Goal: Task Accomplishment & Management: Manage account settings

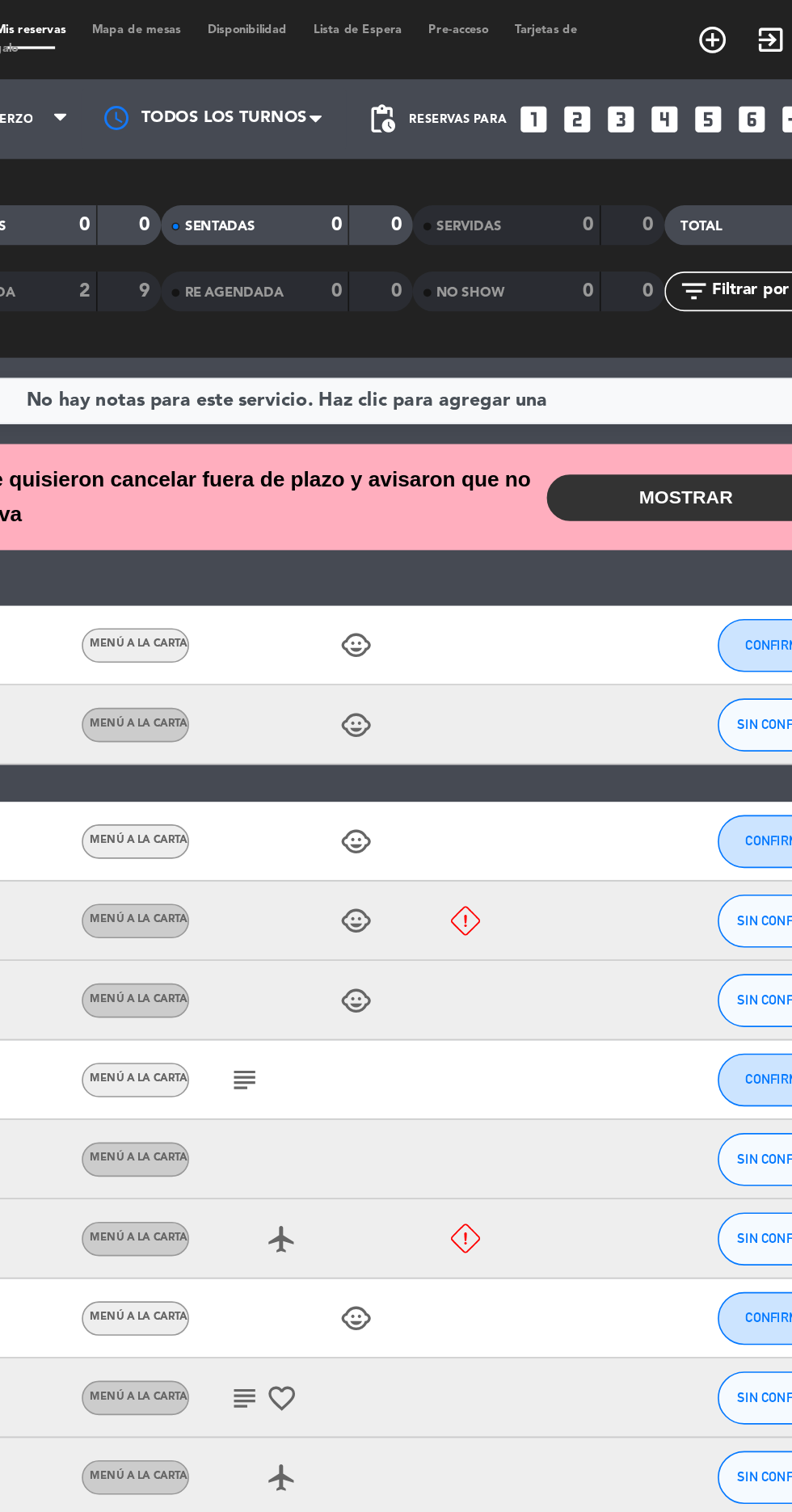
click at [630, 307] on button "MOSTRAR" at bounding box center [640, 303] width 170 height 28
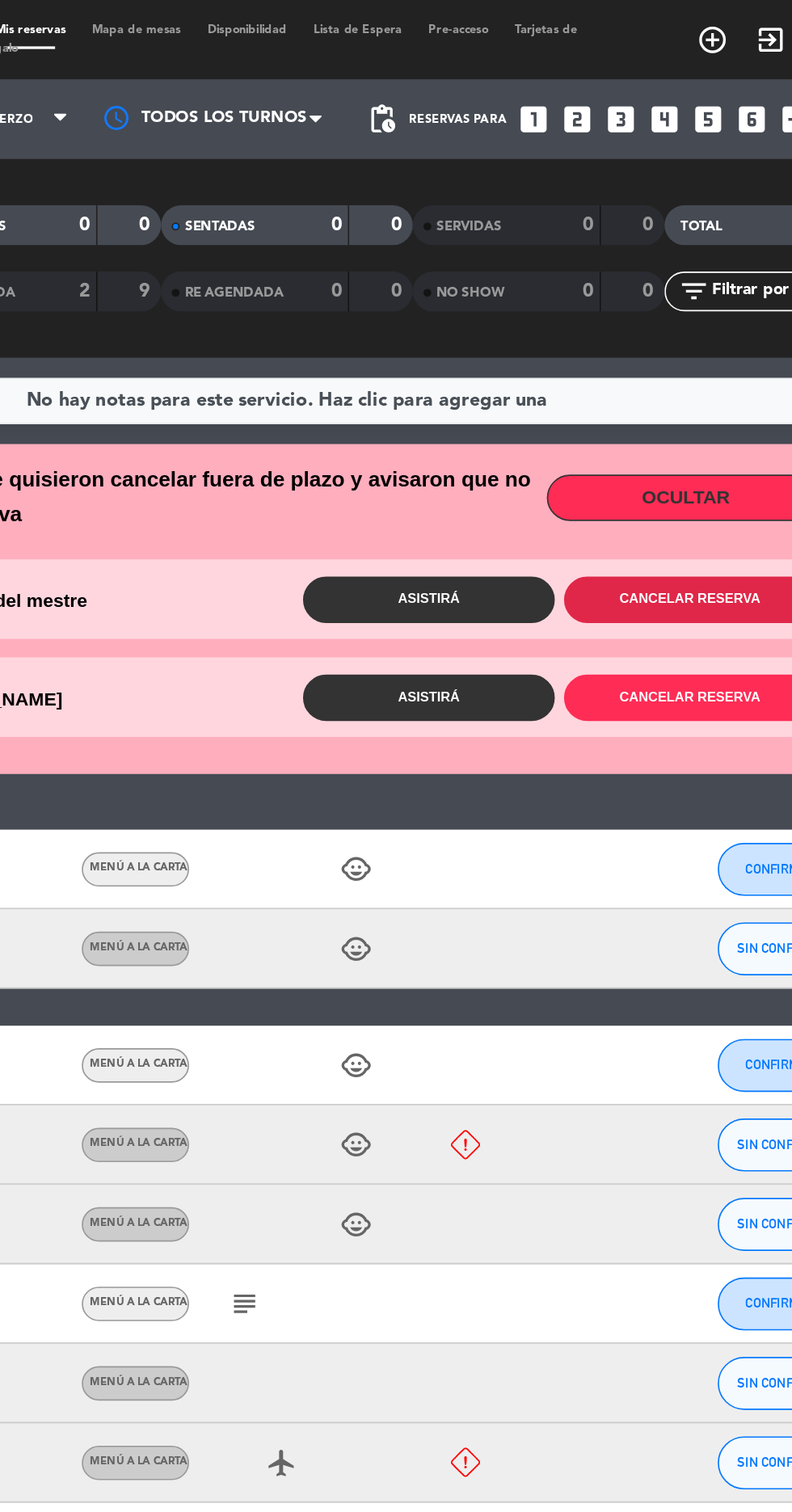
click at [719, 380] on button "Cancelar reserva" at bounding box center [641, 366] width 153 height 28
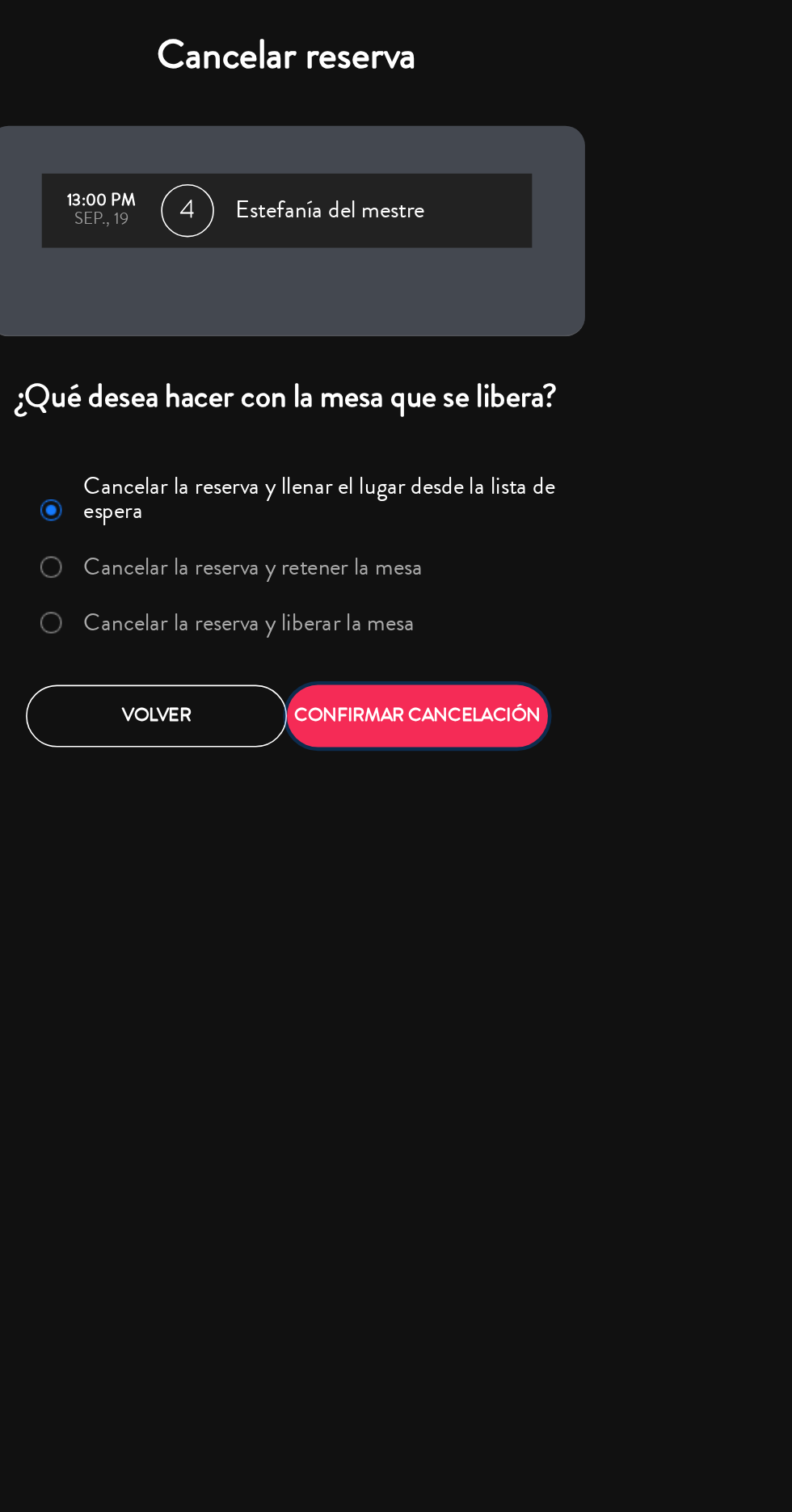
click at [536, 445] on button "CONFIRMAR CANCELACIÓN" at bounding box center [475, 437] width 159 height 38
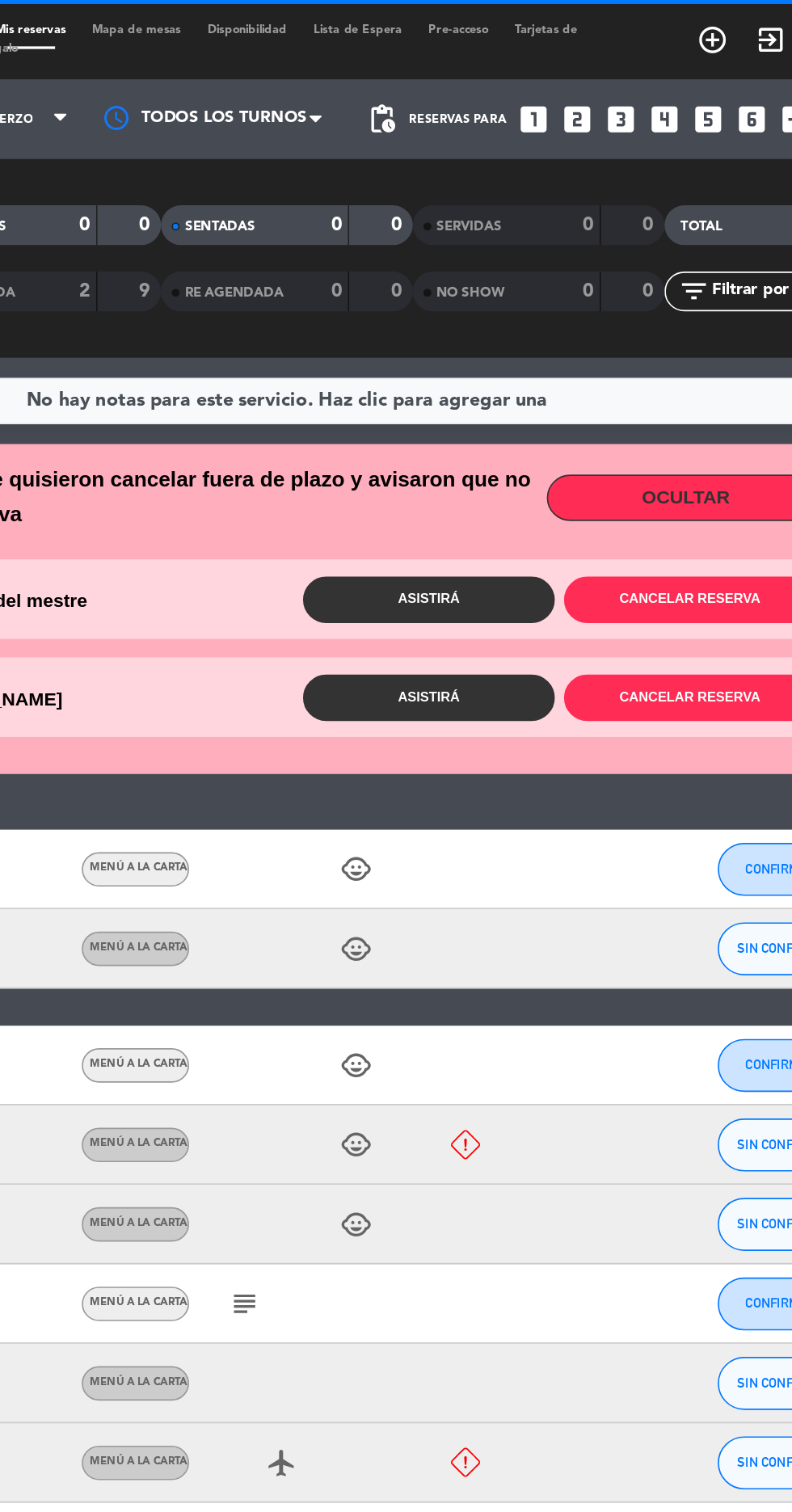
click at [659, 421] on div "No hay notas para este servicio. Haz clic para agregar una close Hay 2 clientes…" at bounding box center [396, 865] width 792 height 1294
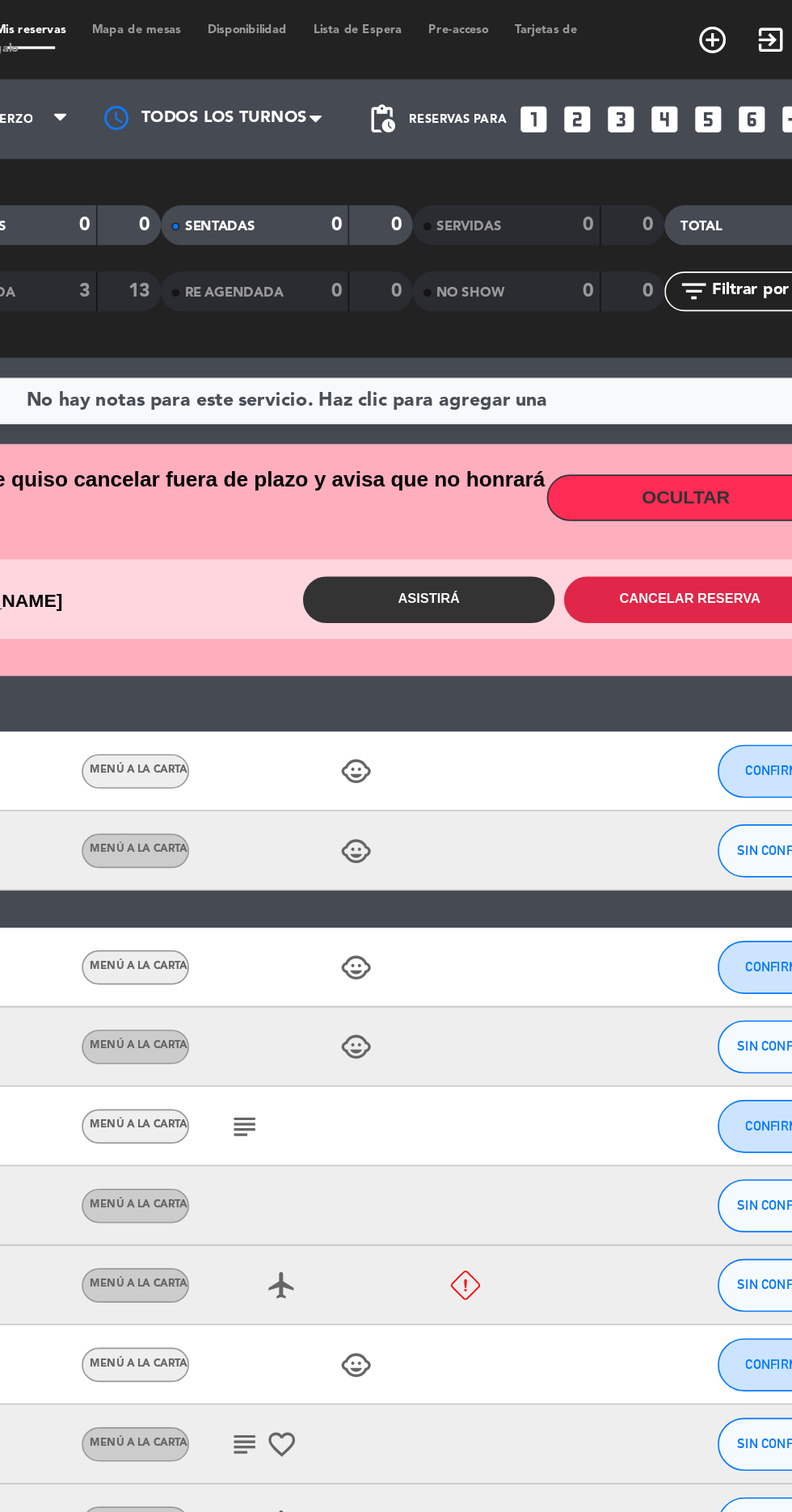
click at [651, 365] on button "Cancelar reserva" at bounding box center [641, 366] width 153 height 28
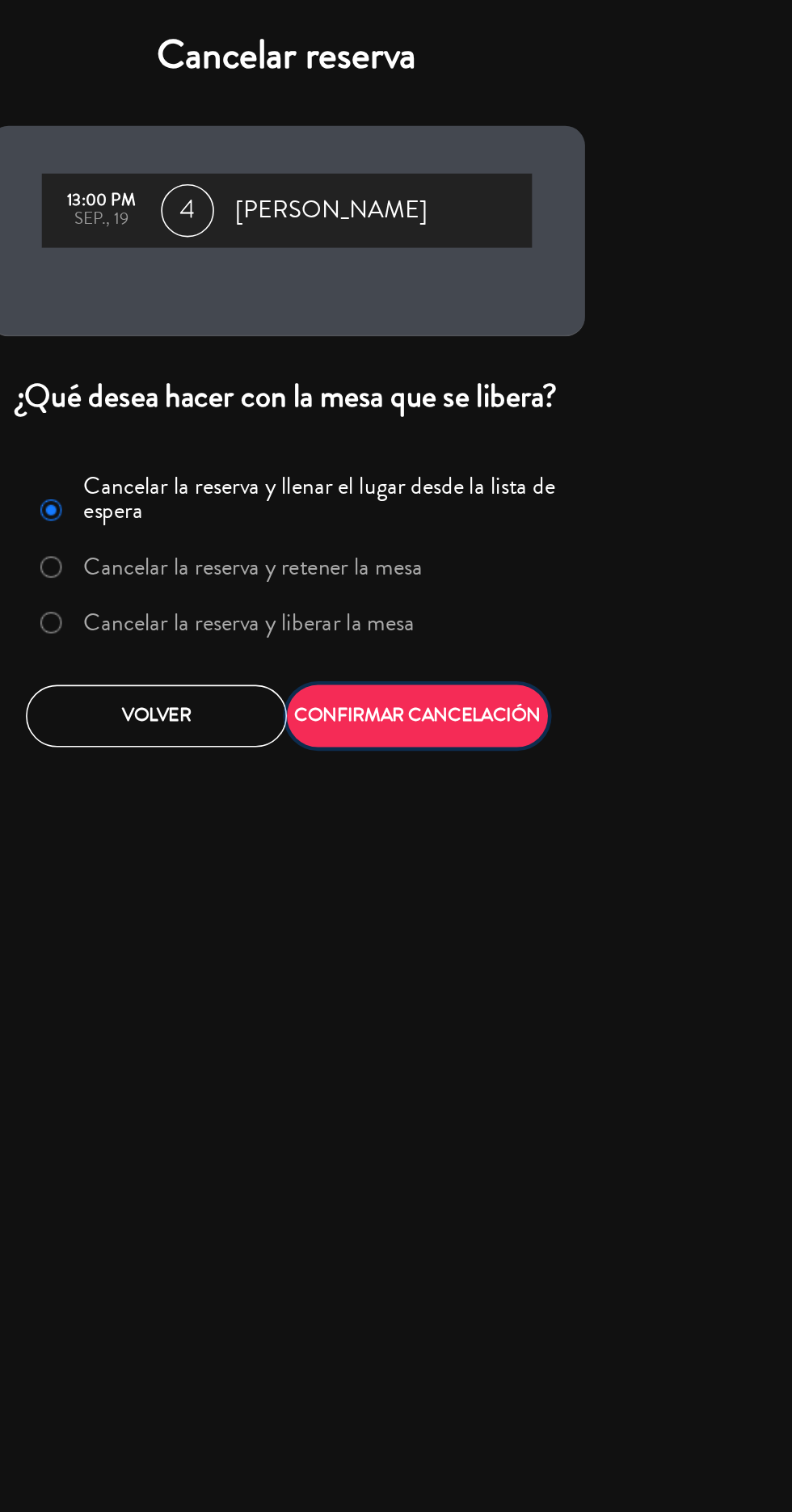
click at [536, 445] on button "CONFIRMAR CANCELACIÓN" at bounding box center [475, 437] width 159 height 38
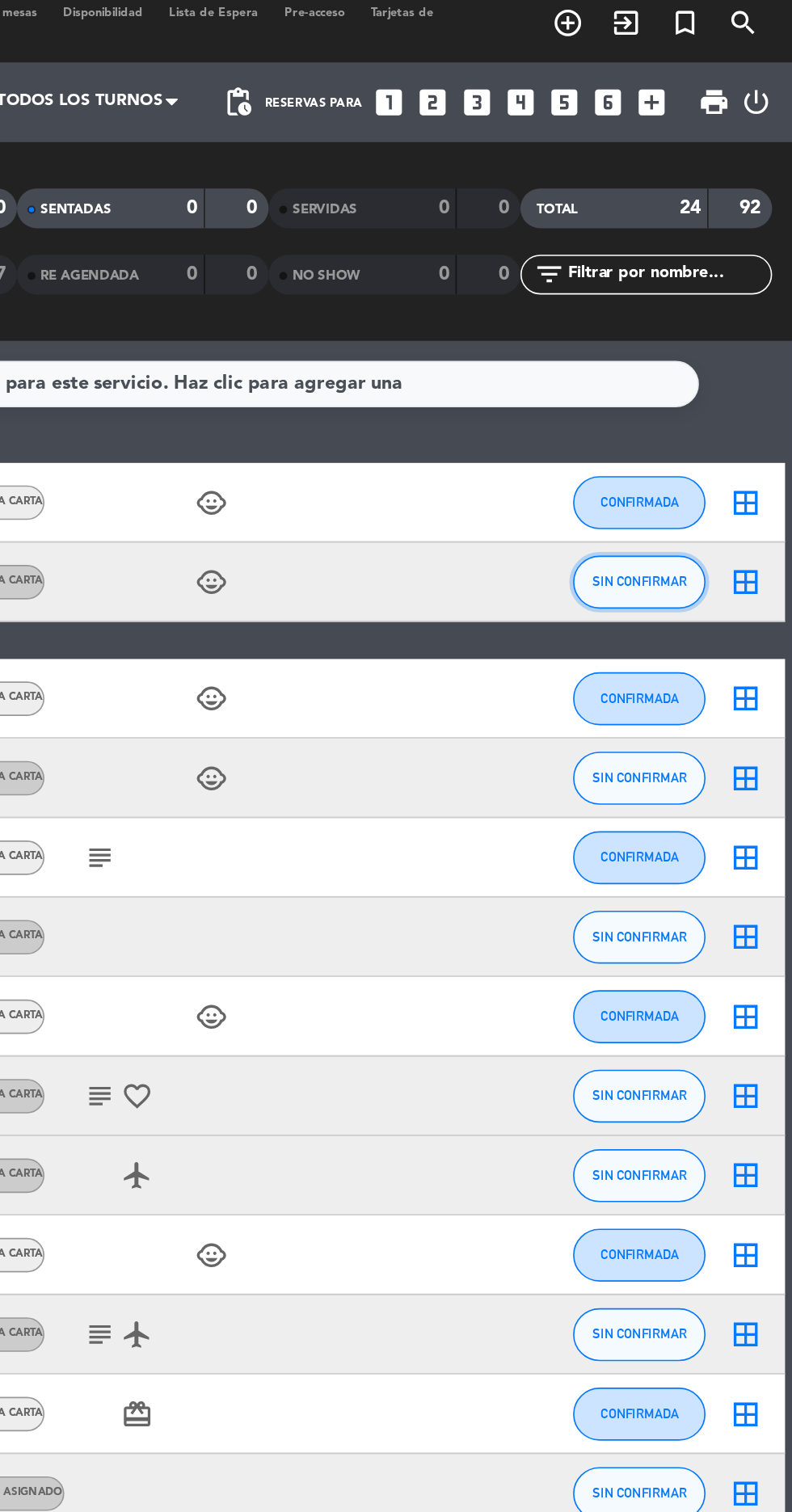
click at [728, 369] on span "SIN CONFIRMAR" at bounding box center [699, 365] width 57 height 9
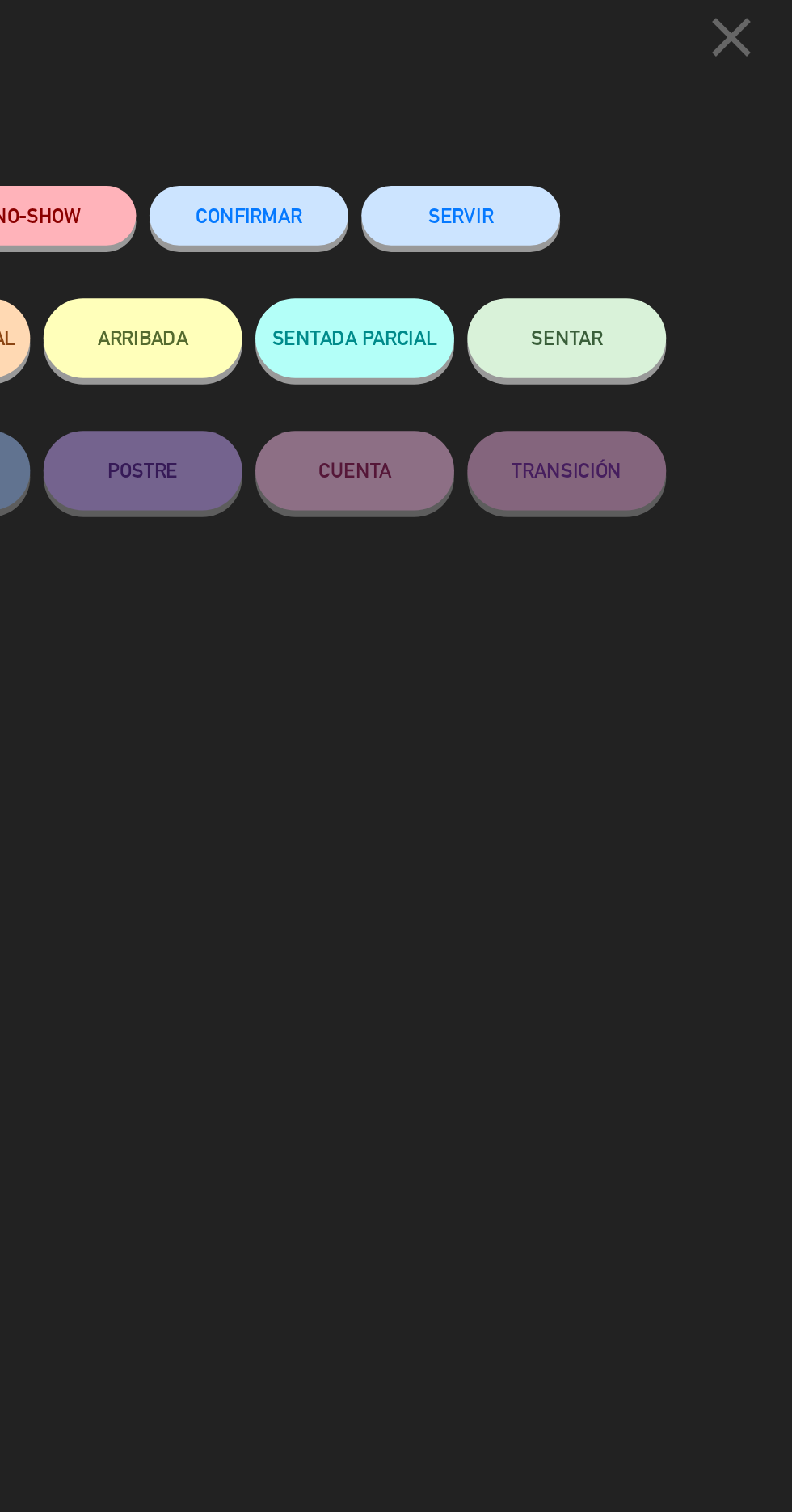
click at [493, 149] on span "CONFIRMAR" at bounding box center [461, 142] width 65 height 13
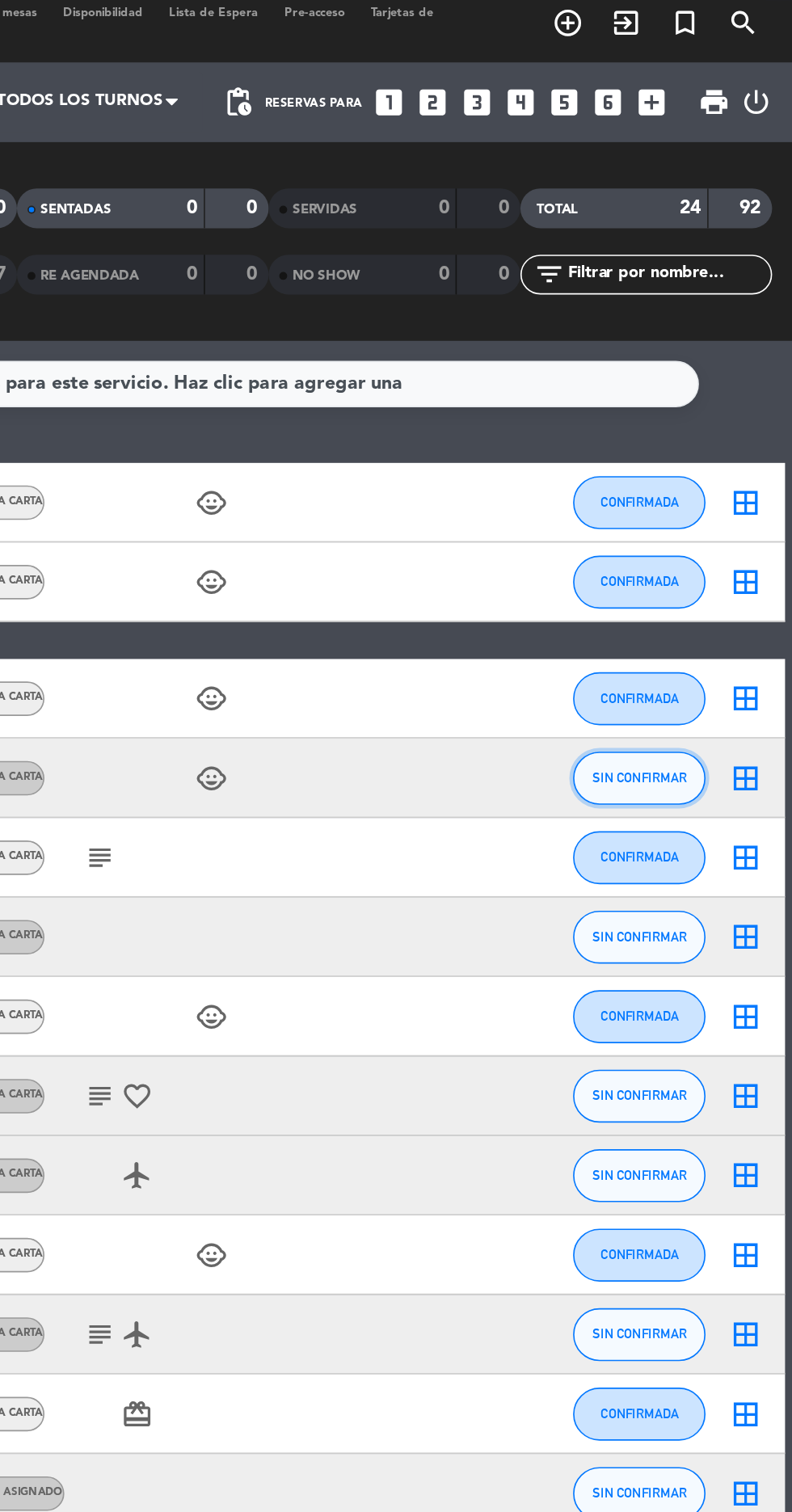
click at [728, 489] on span "SIN CONFIRMAR" at bounding box center [699, 484] width 57 height 9
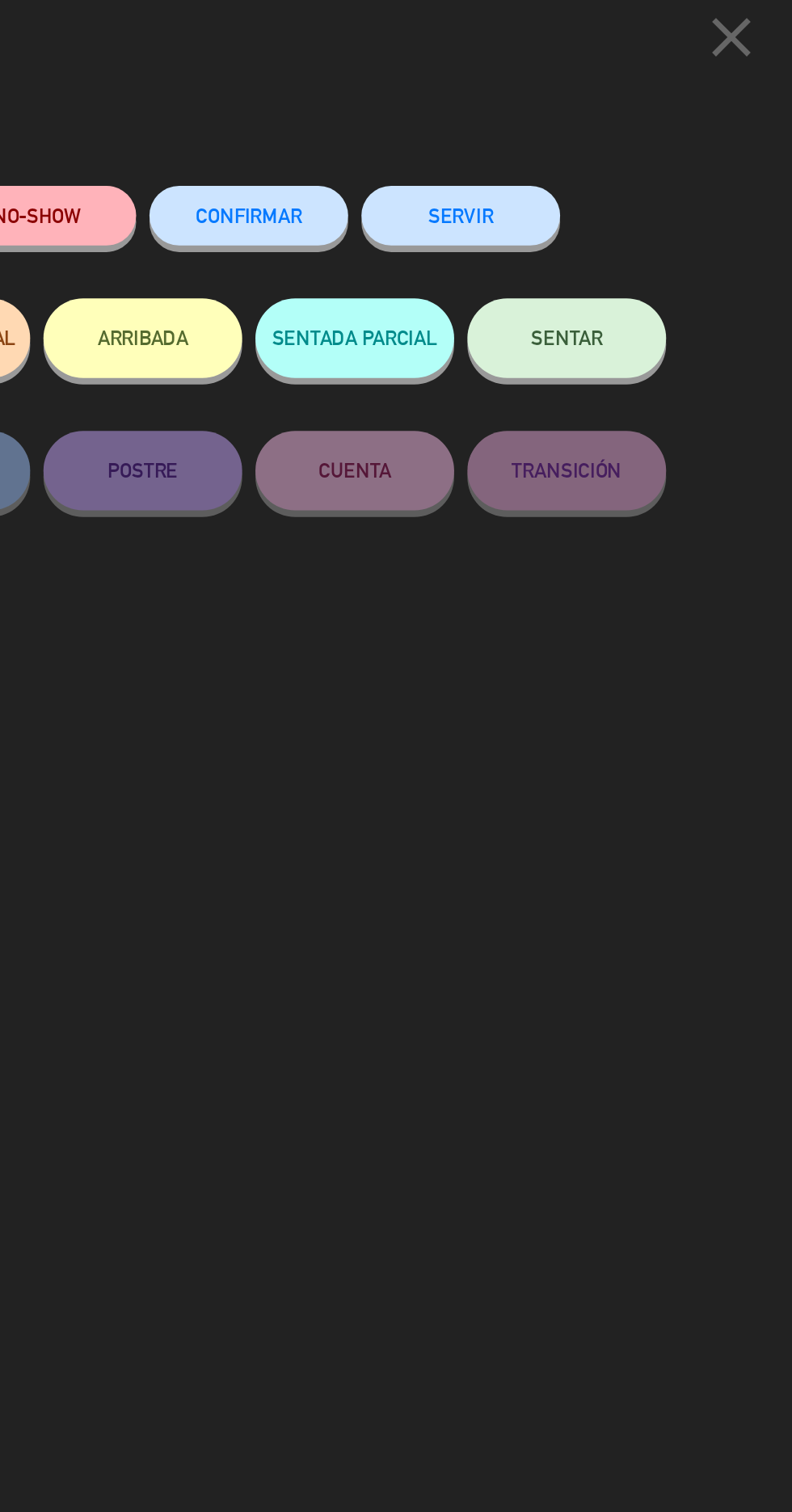
click at [486, 143] on span "CONFIRMAR" at bounding box center [461, 142] width 65 height 13
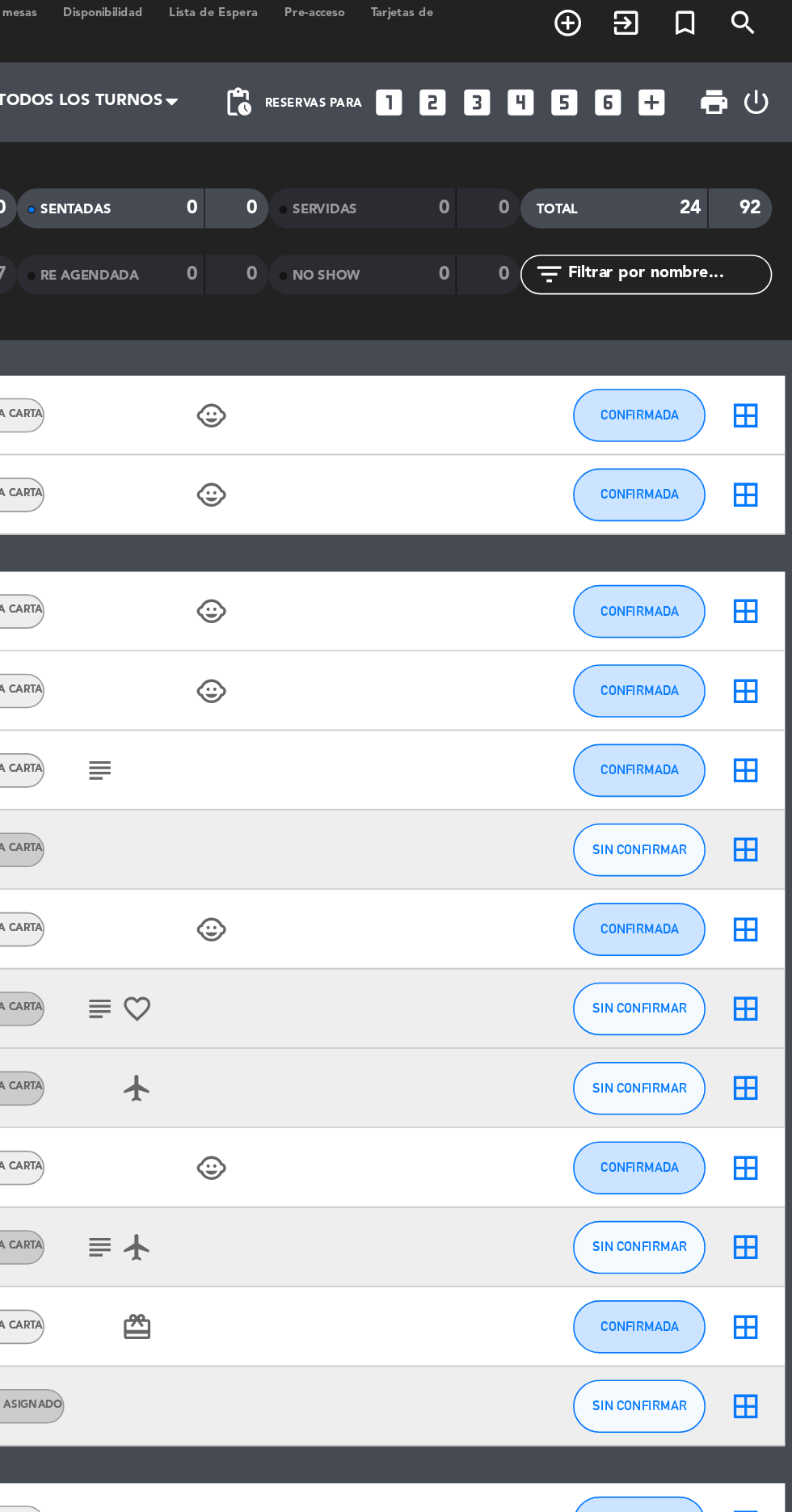
scroll to position [70, 0]
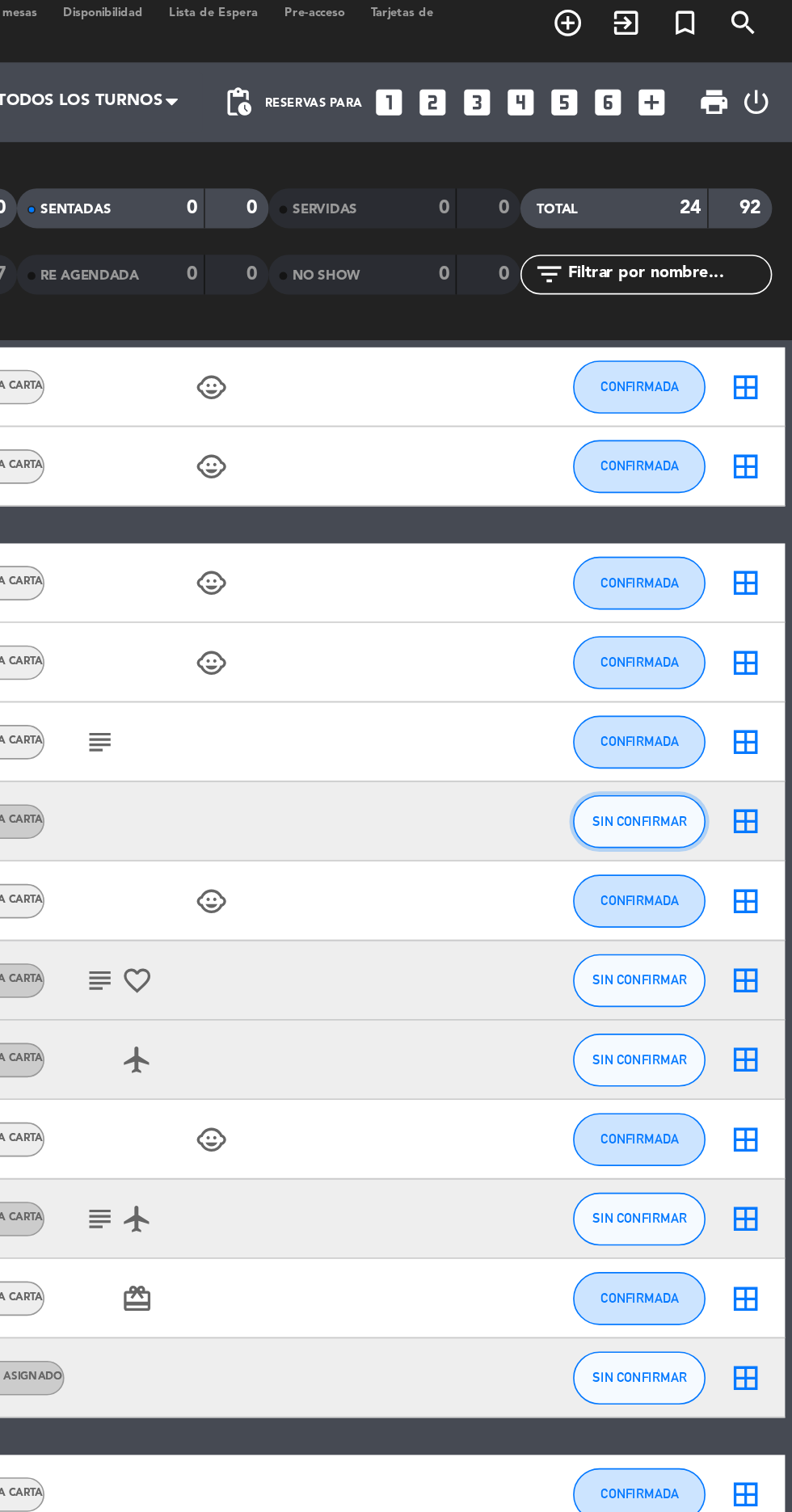
click at [728, 516] on span "SIN CONFIRMAR" at bounding box center [699, 511] width 57 height 9
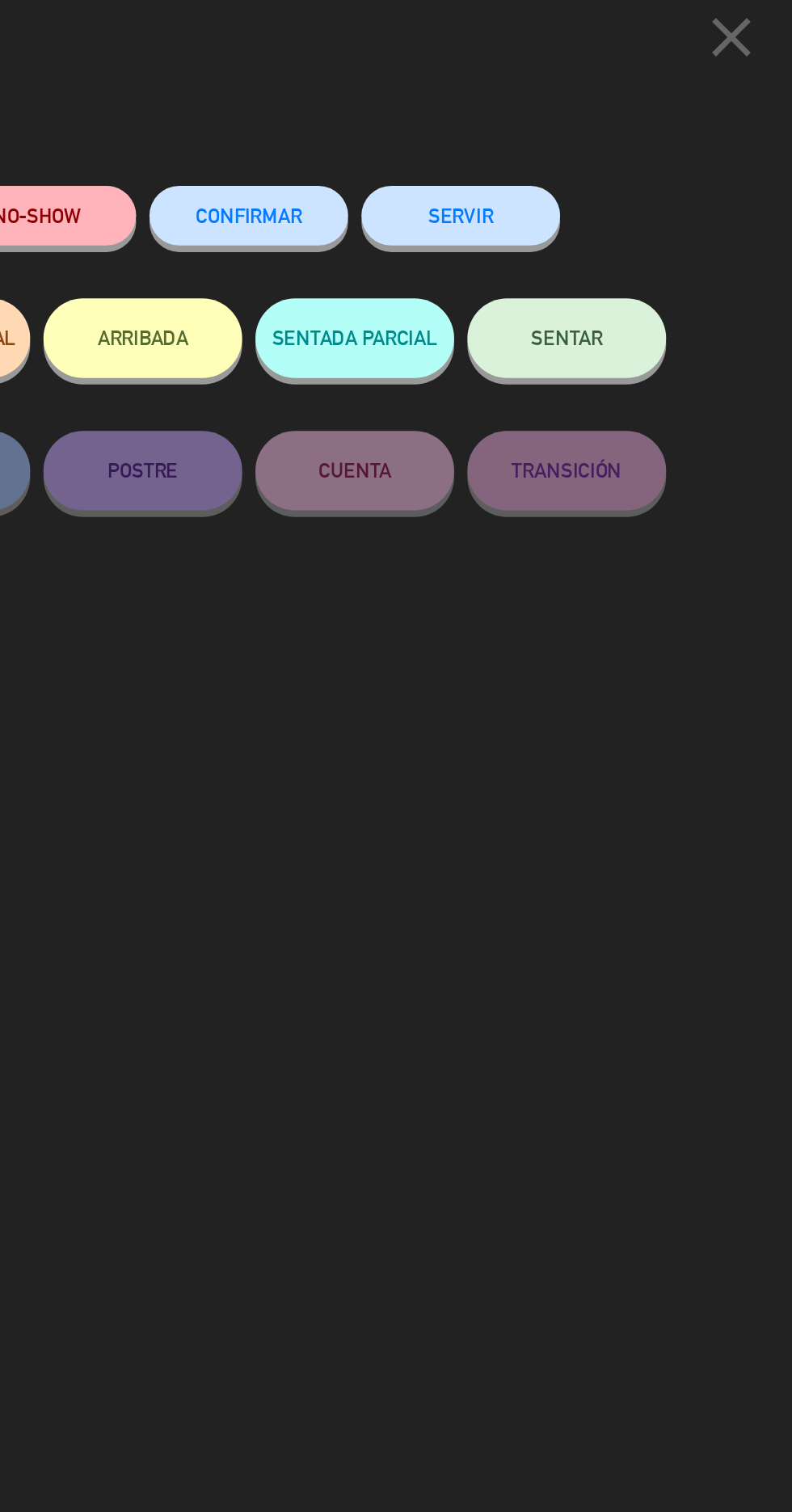
click at [493, 149] on span "CONFIRMAR" at bounding box center [461, 142] width 65 height 13
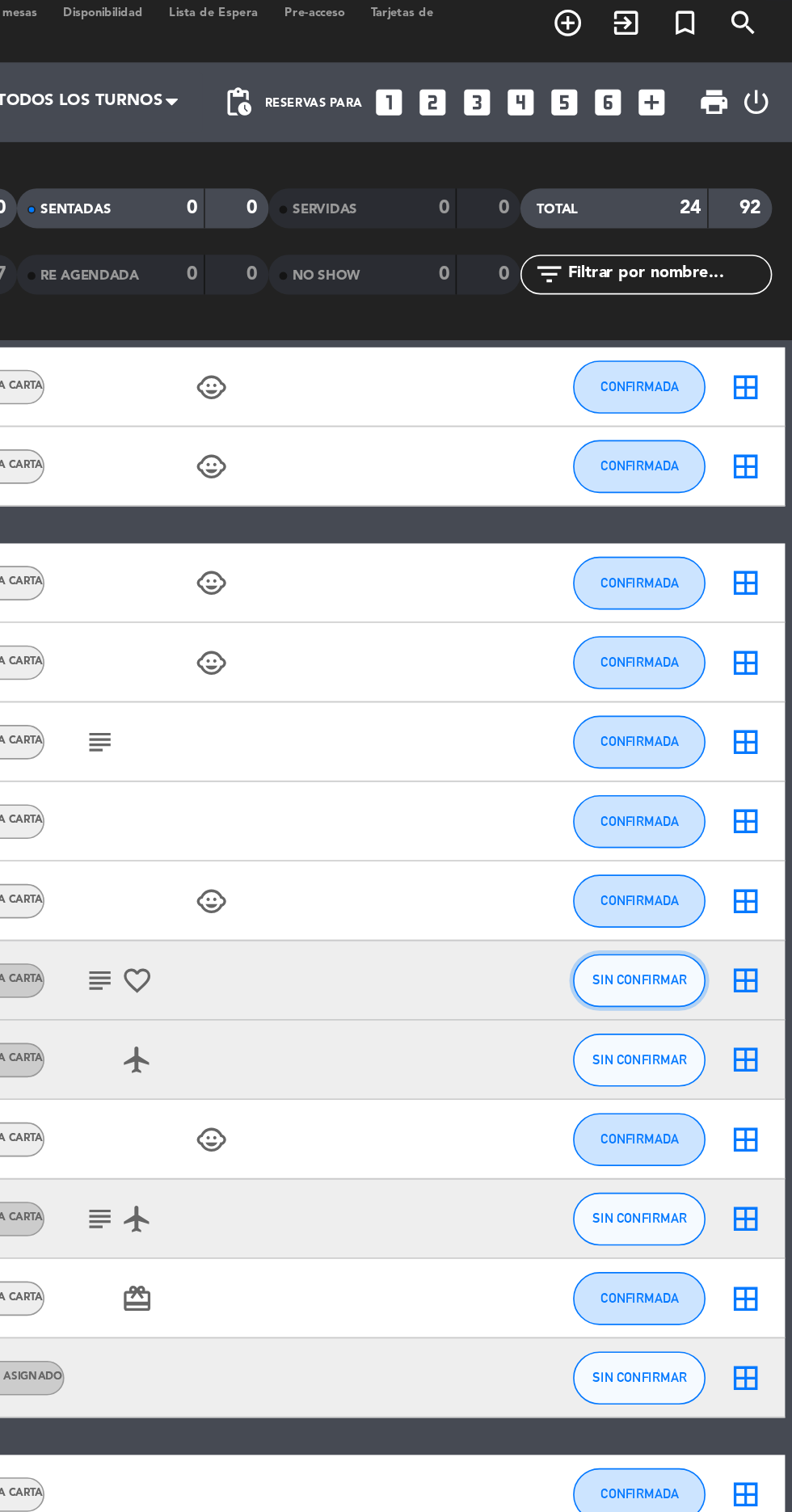
click at [728, 612] on span "SIN CONFIRMAR" at bounding box center [699, 608] width 57 height 9
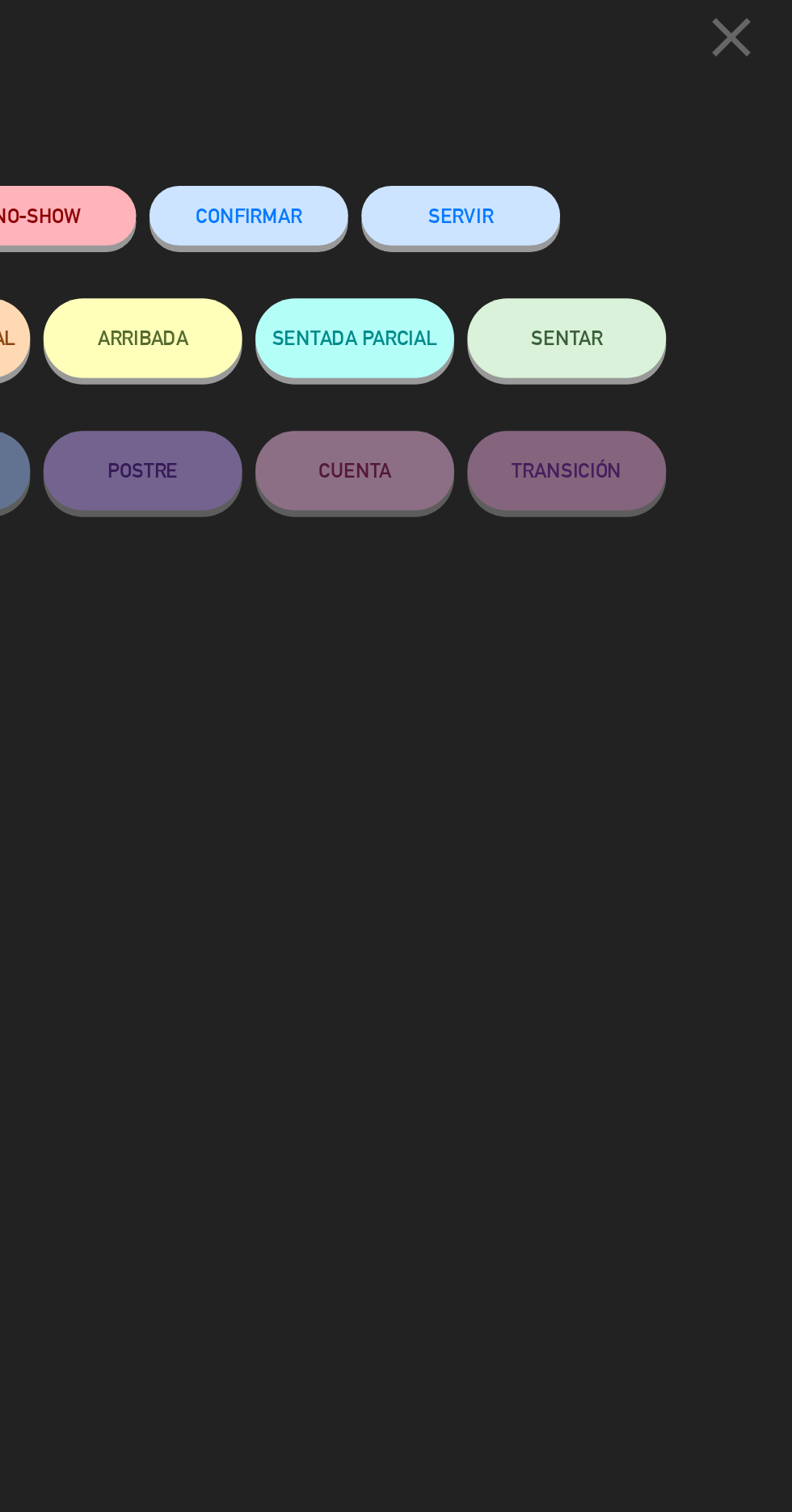
click at [493, 149] on span "CONFIRMAR" at bounding box center [461, 142] width 65 height 13
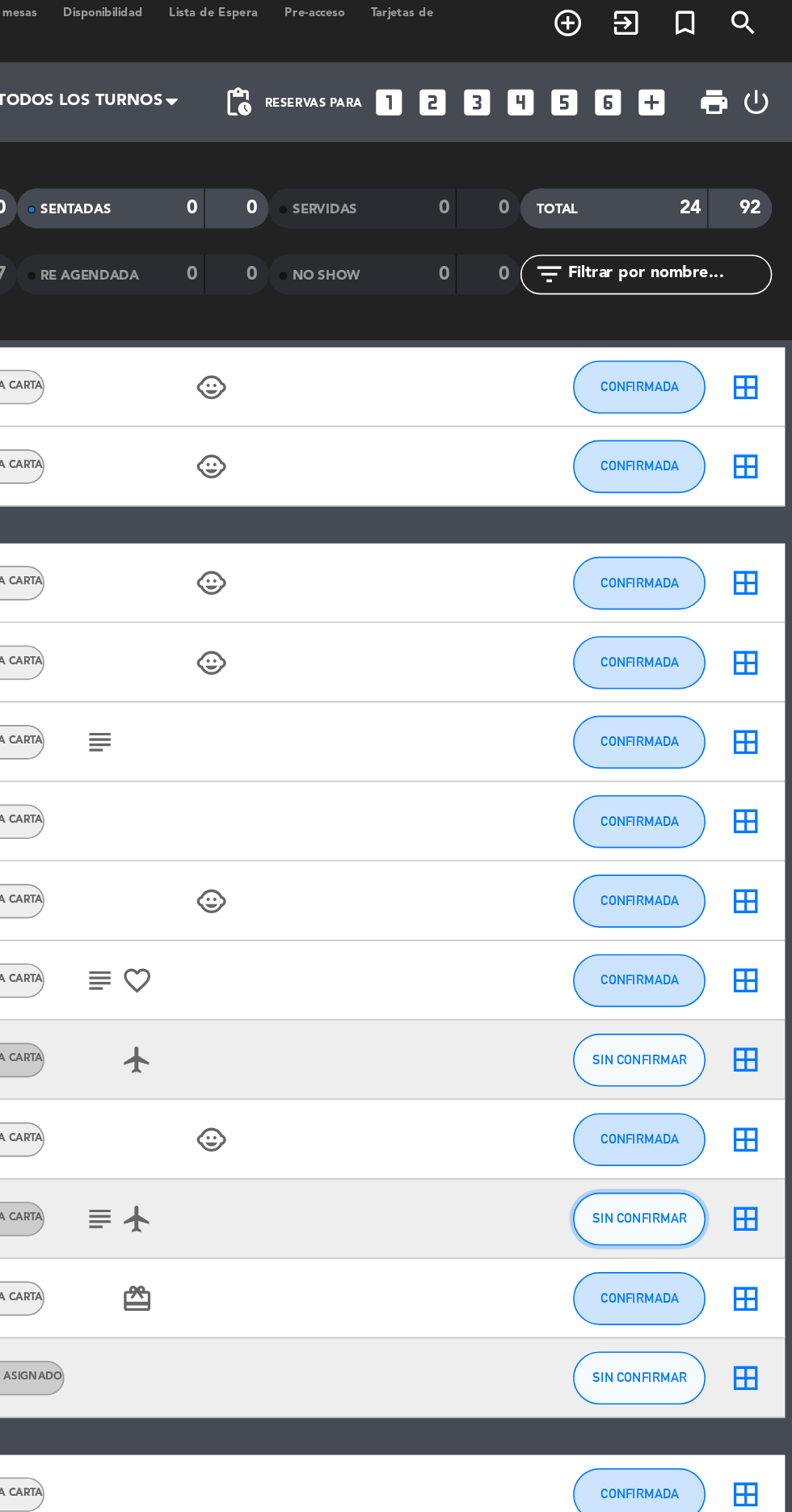
click at [728, 758] on span "SIN CONFIRMAR" at bounding box center [699, 753] width 57 height 9
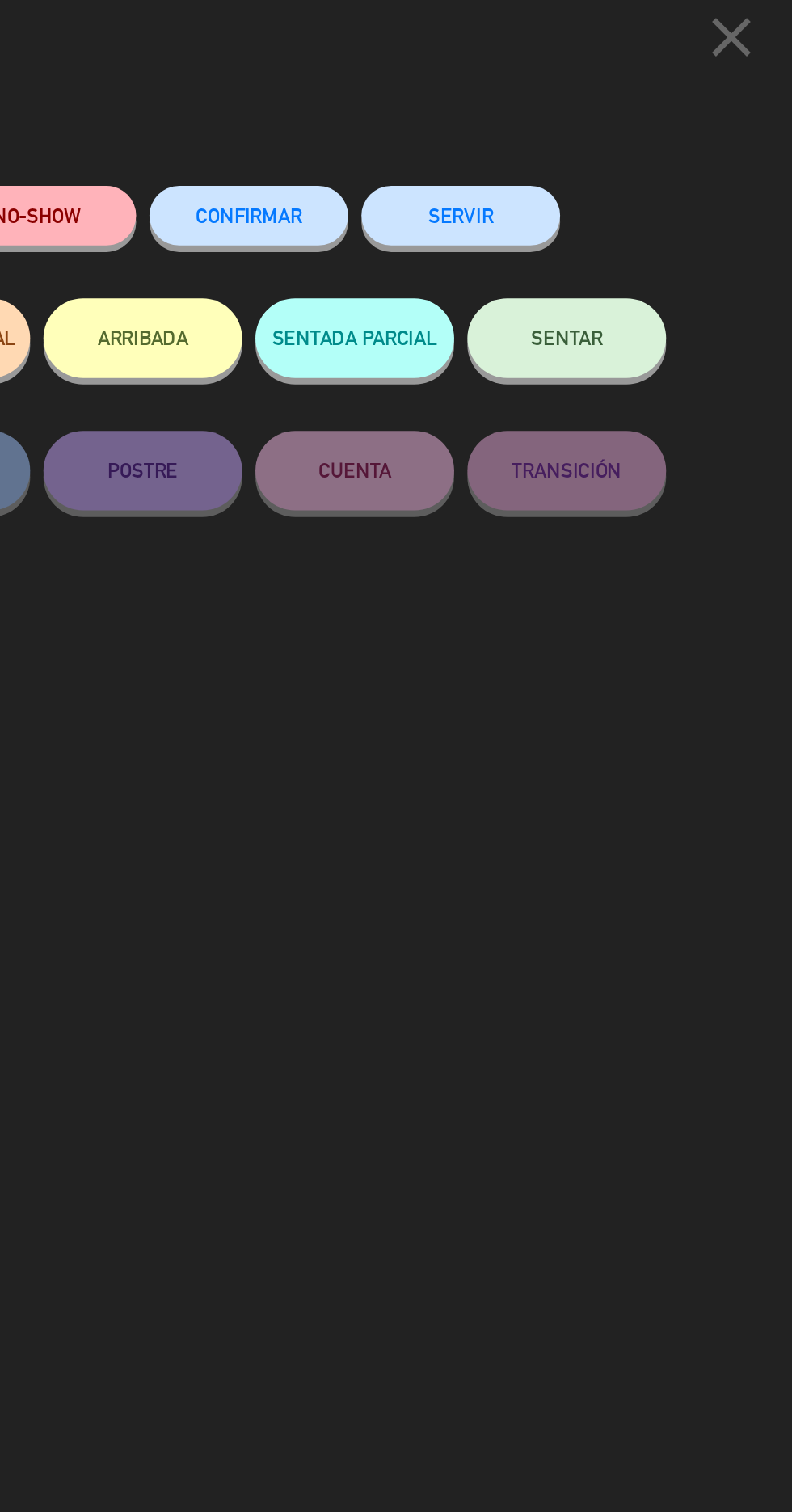
click at [476, 146] on span "CONFIRMAR" at bounding box center [461, 142] width 65 height 13
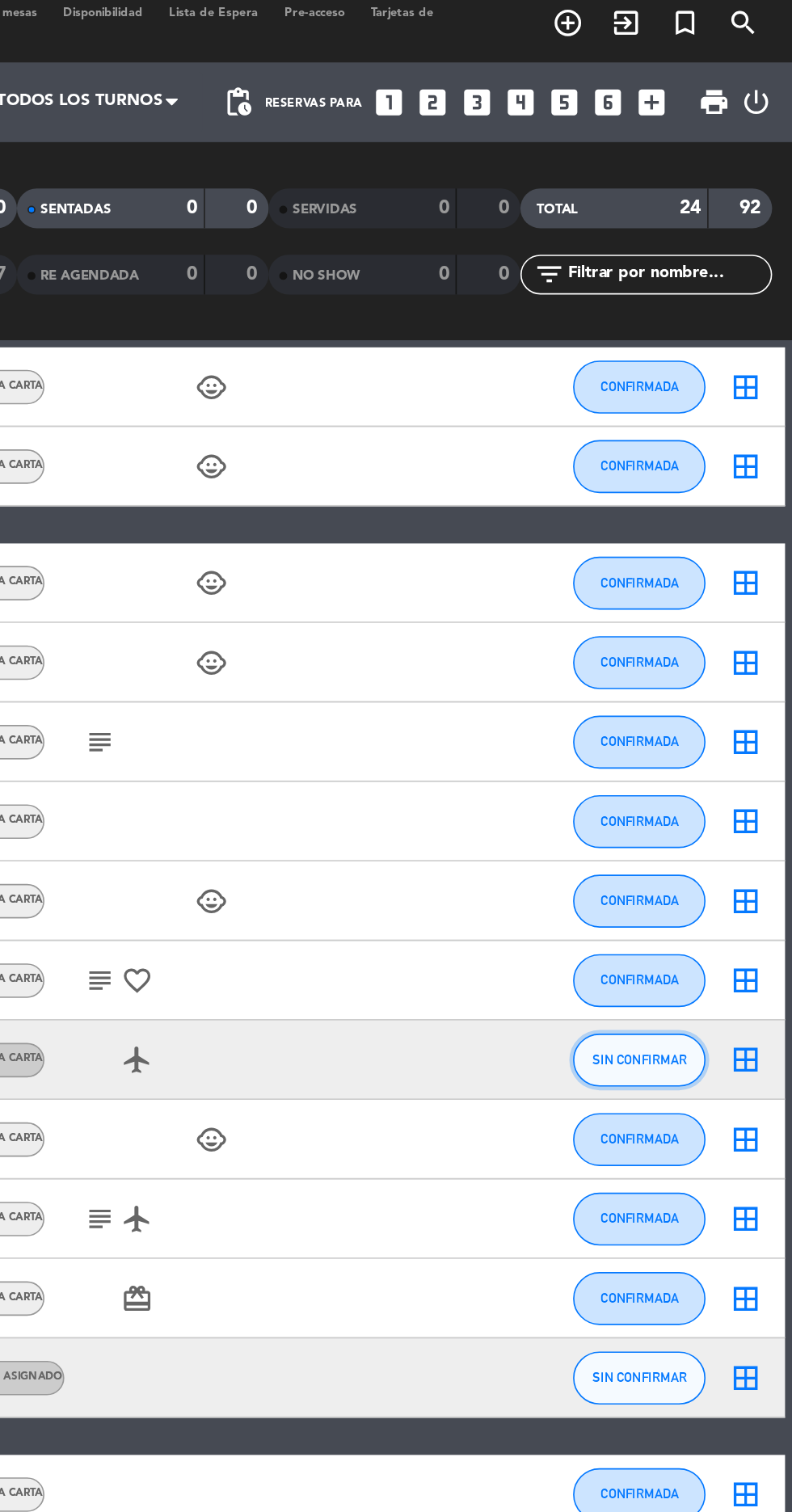
click at [728, 661] on span "SIN CONFIRMAR" at bounding box center [699, 656] width 57 height 9
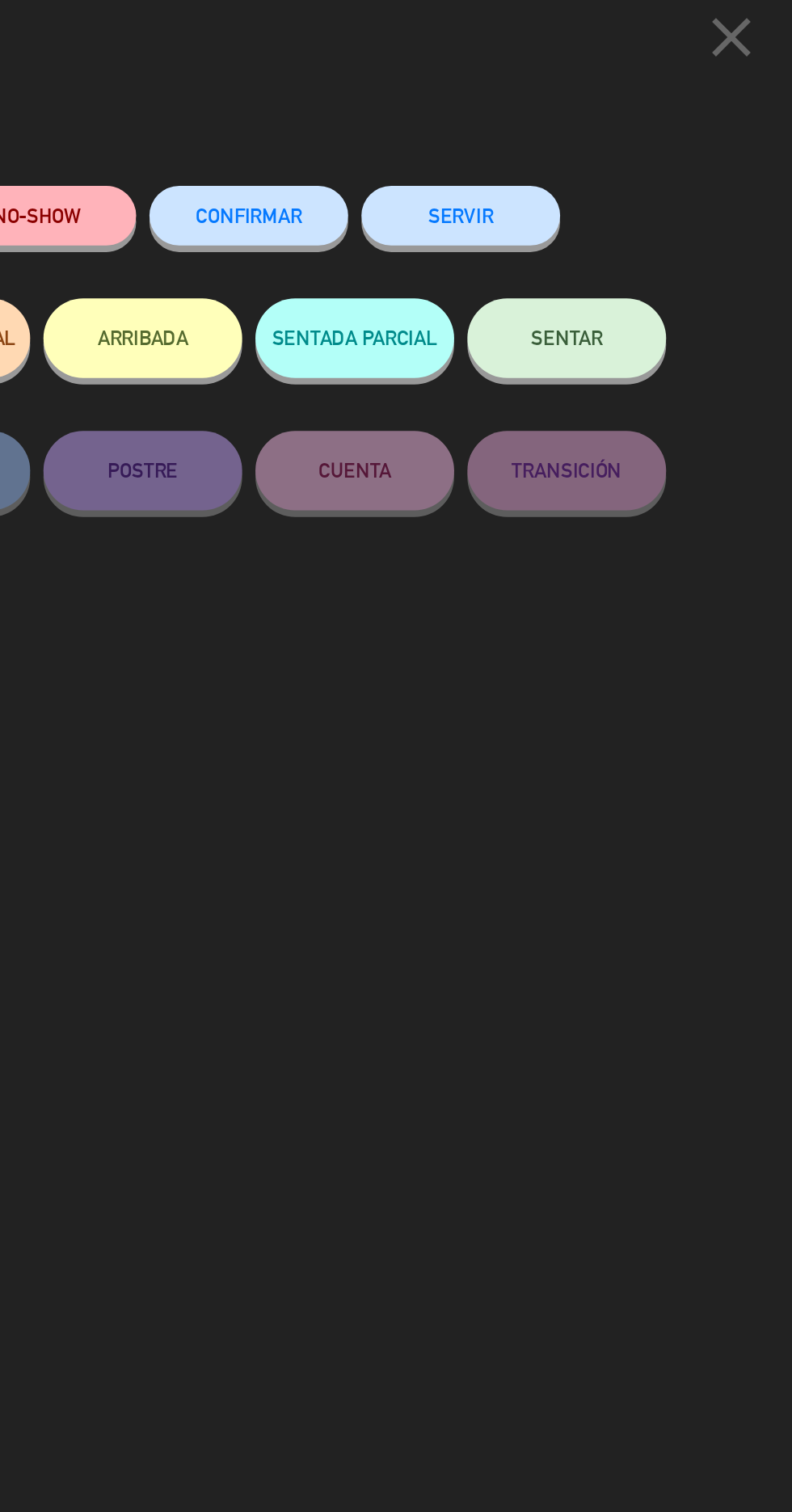
click at [476, 149] on span "CONFIRMAR" at bounding box center [461, 142] width 65 height 13
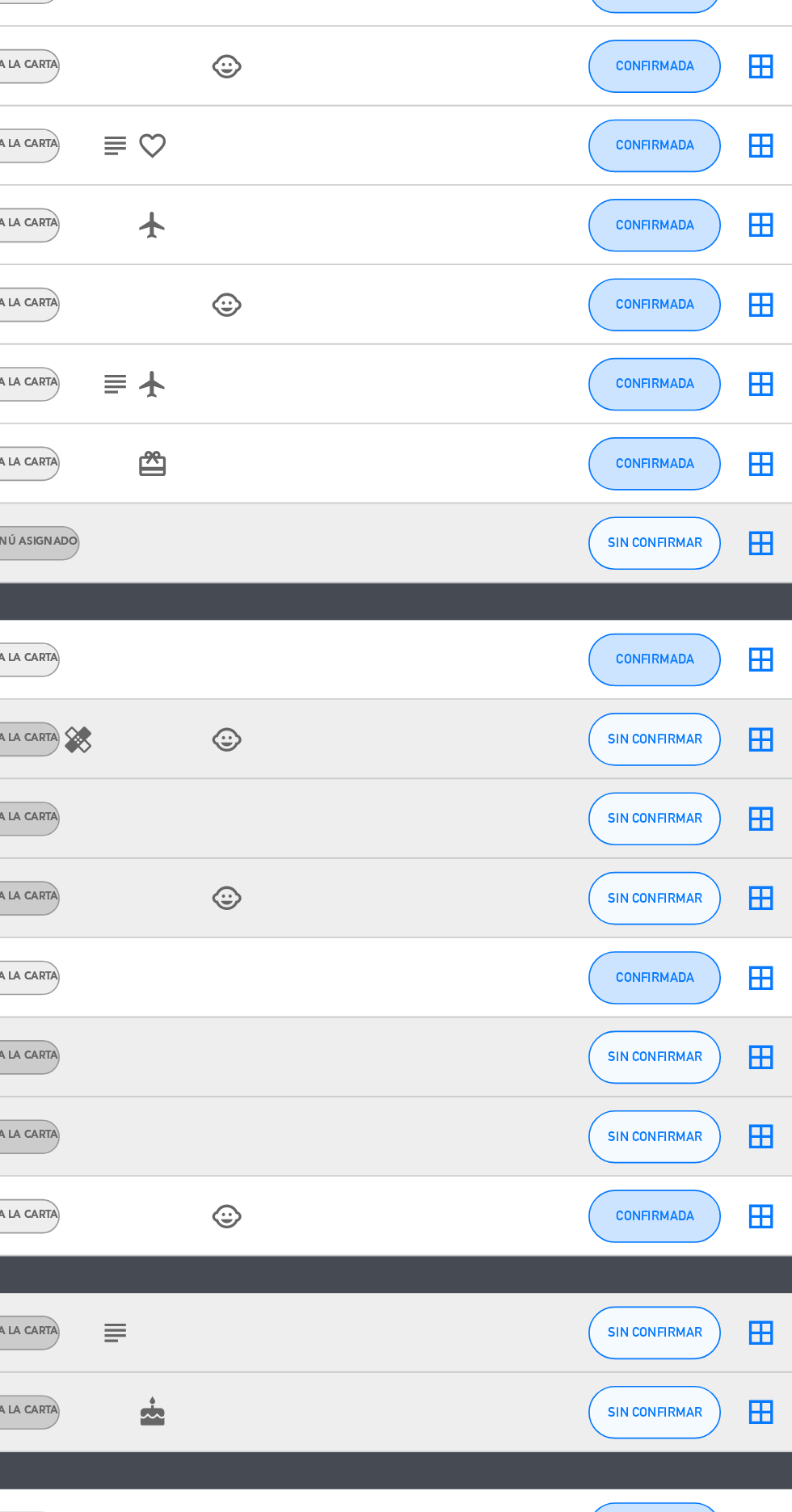
scroll to position [0, 0]
click at [728, 926] on span "SIN CONFIRMAR" at bounding box center [699, 921] width 57 height 9
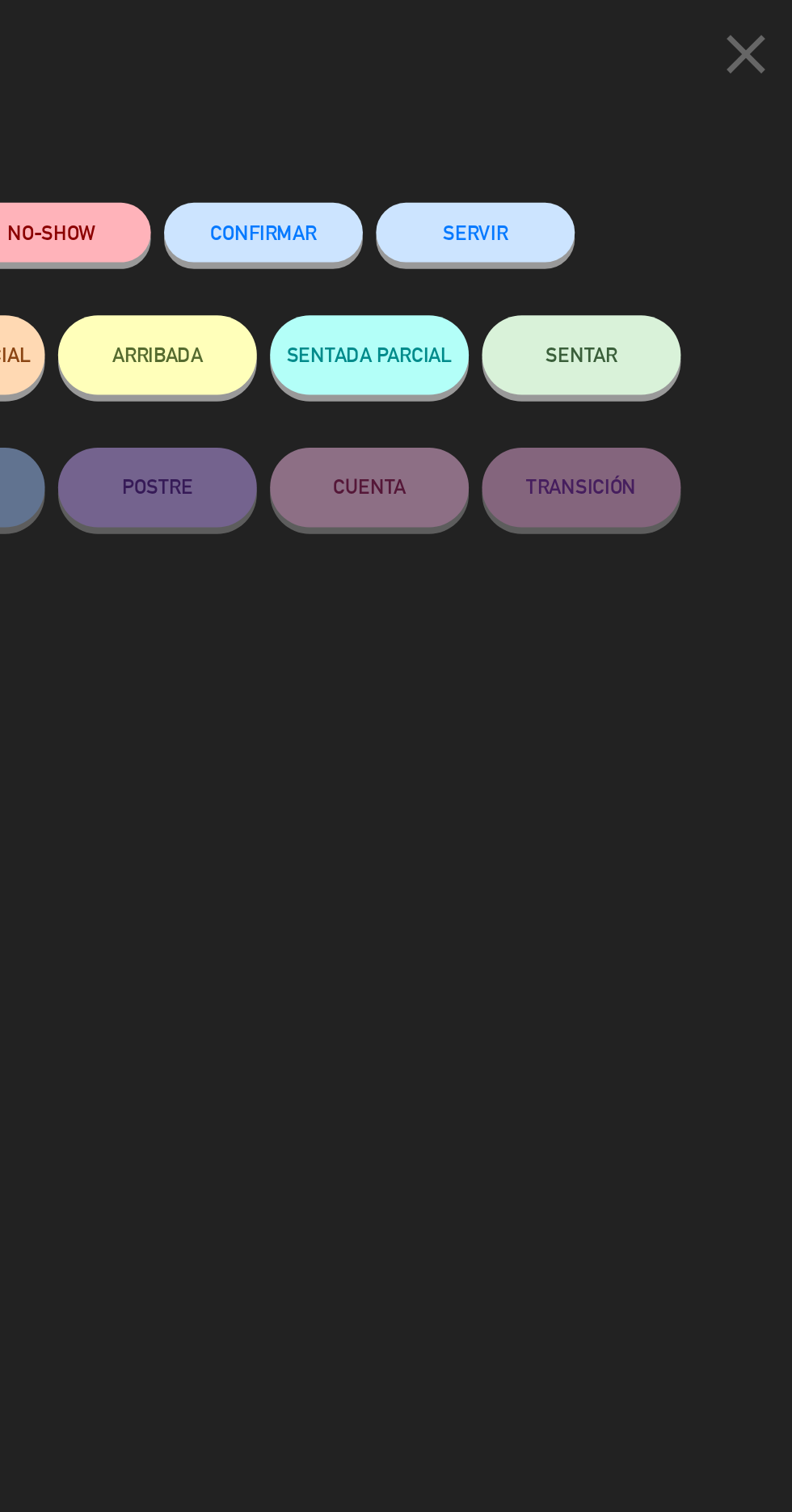
click at [493, 149] on span "CONFIRMAR" at bounding box center [461, 142] width 65 height 13
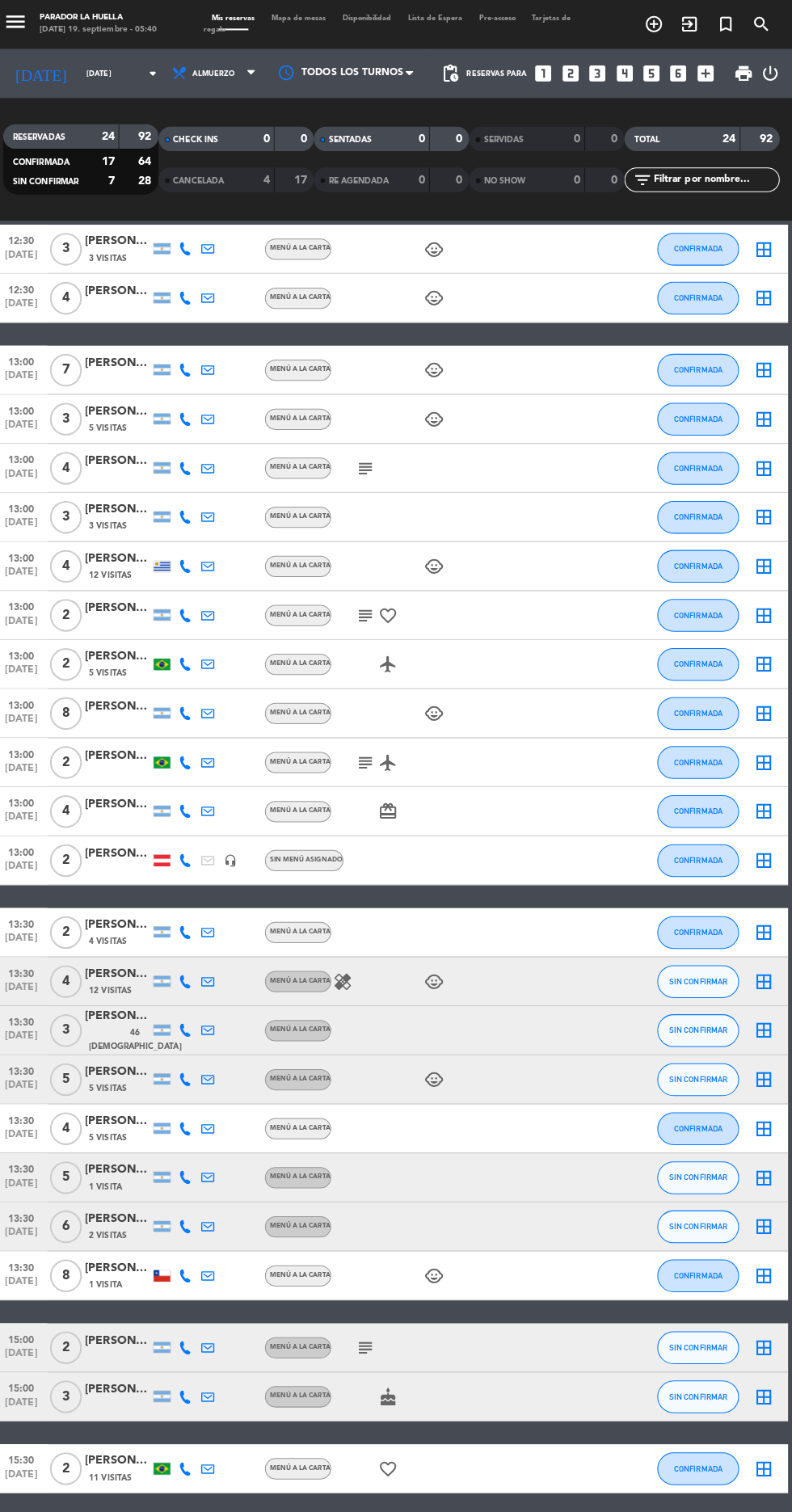
scroll to position [70, 0]
click at [725, 968] on span "SIN CONFIRMAR" at bounding box center [699, 971] width 57 height 9
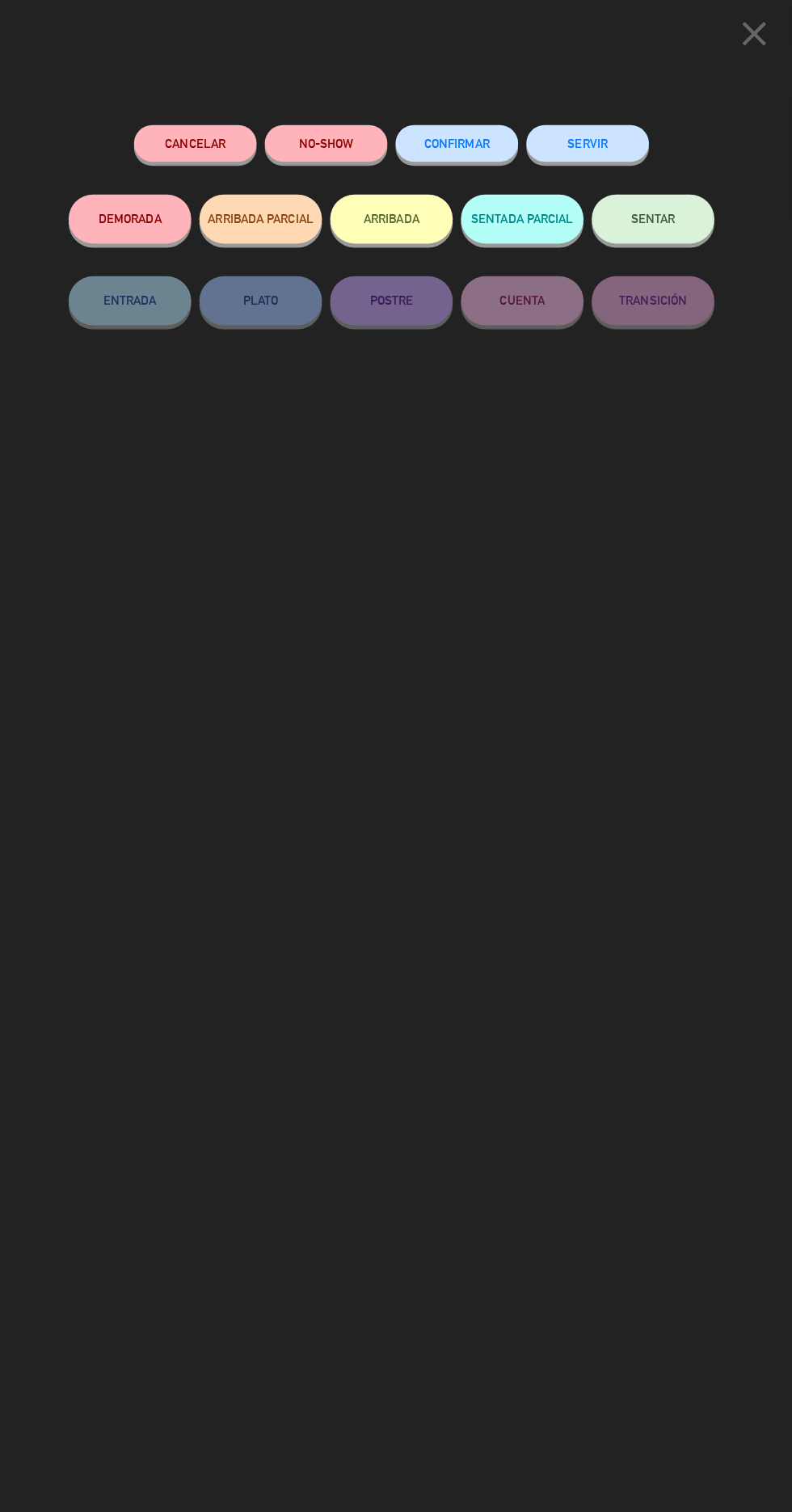
click at [493, 149] on span "CONFIRMAR" at bounding box center [461, 142] width 65 height 13
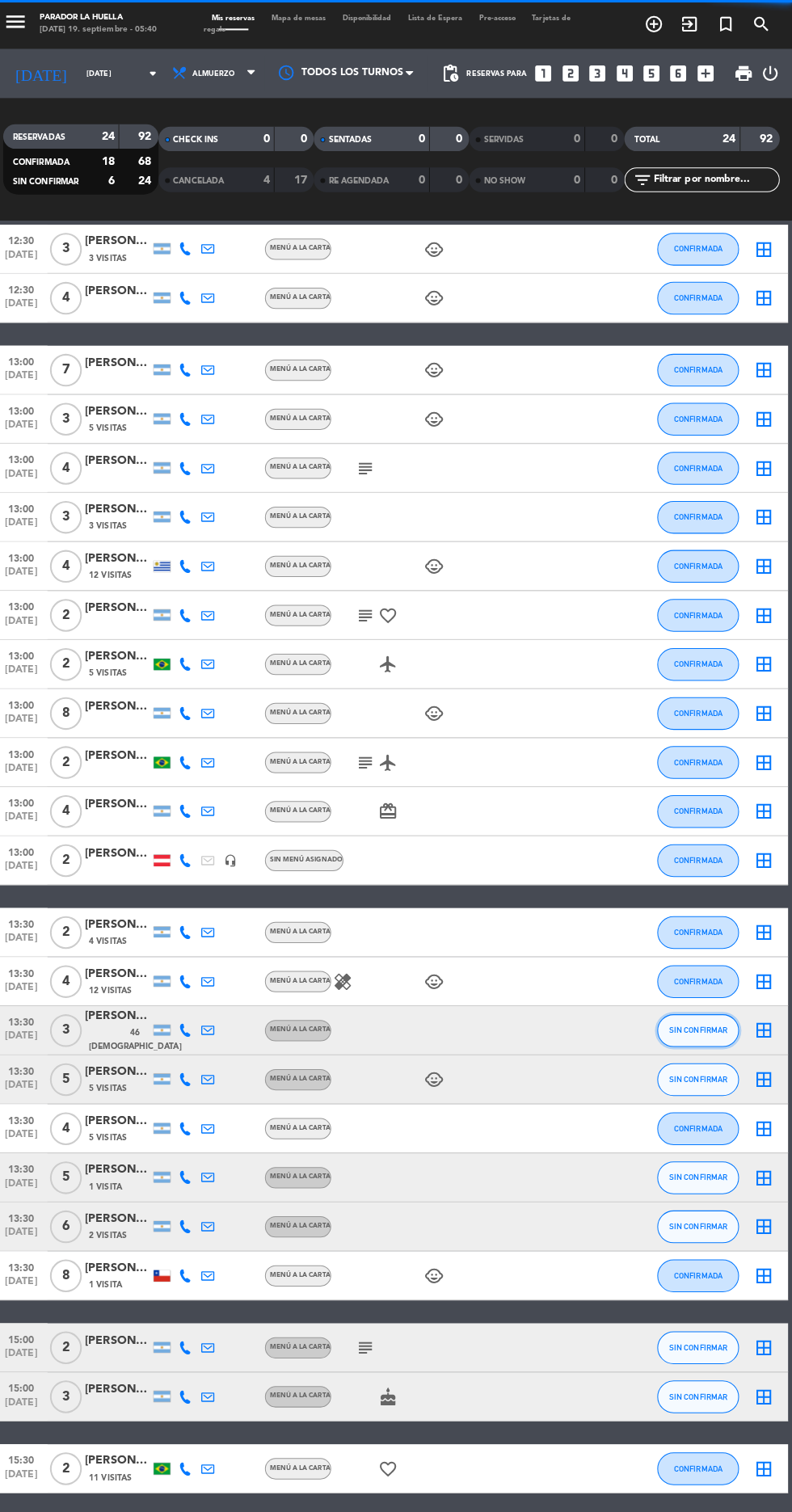
click at [728, 1023] on span "SIN CONFIRMAR" at bounding box center [699, 1019] width 57 height 9
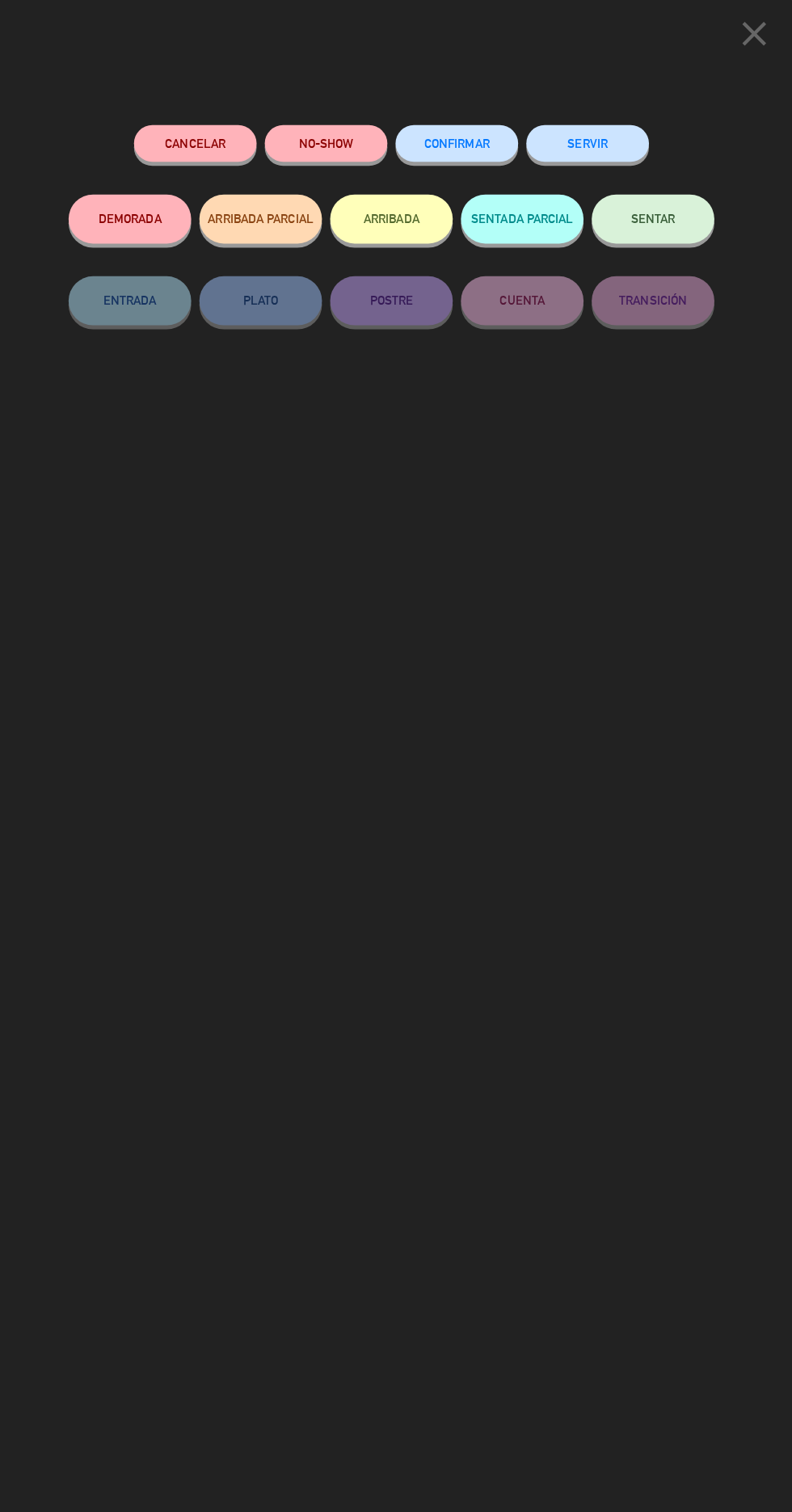
click at [493, 149] on span "CONFIRMAR" at bounding box center [461, 142] width 65 height 13
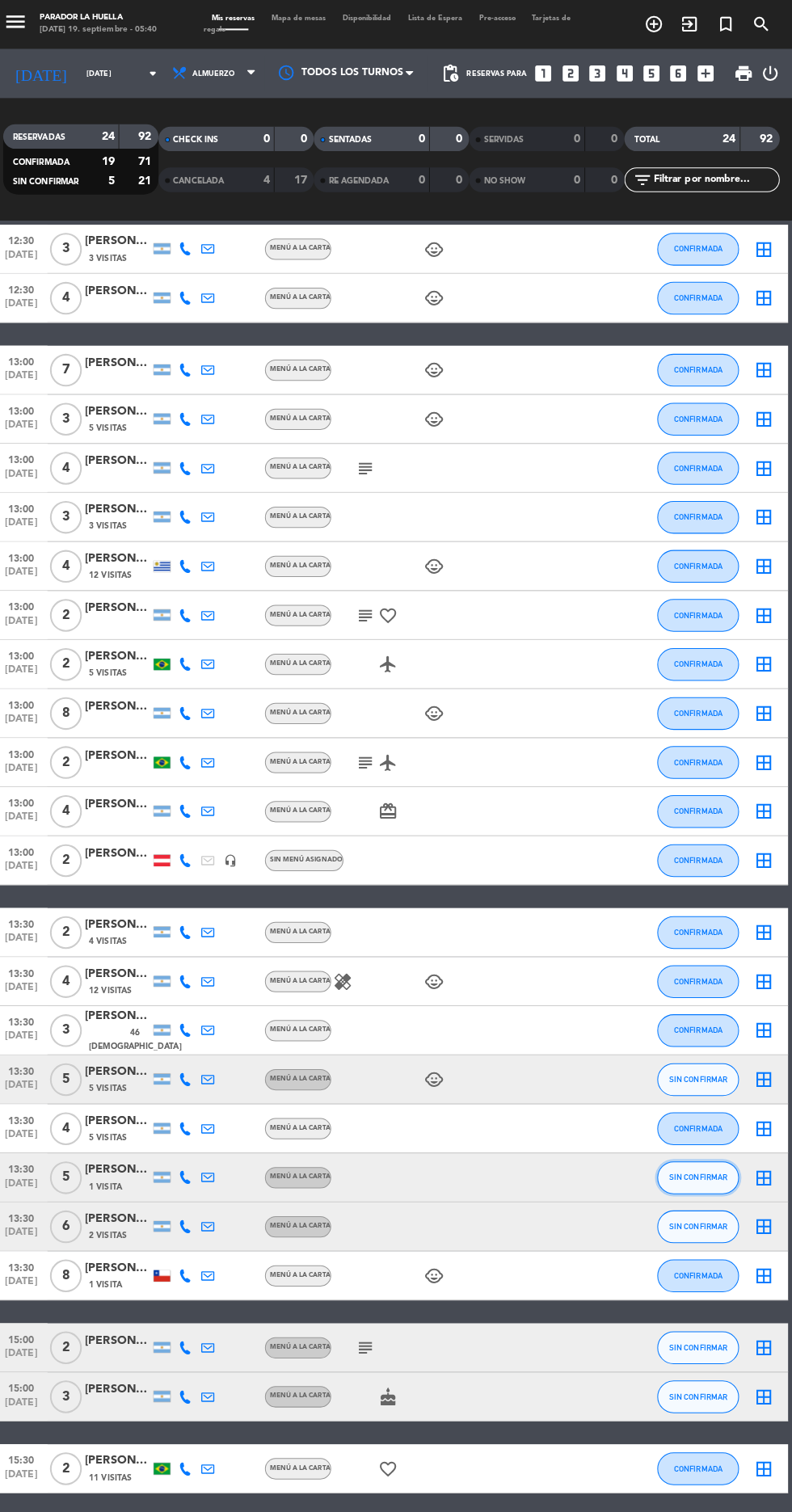
click at [714, 1164] on span "SIN CONFIRMAR" at bounding box center [699, 1164] width 57 height 9
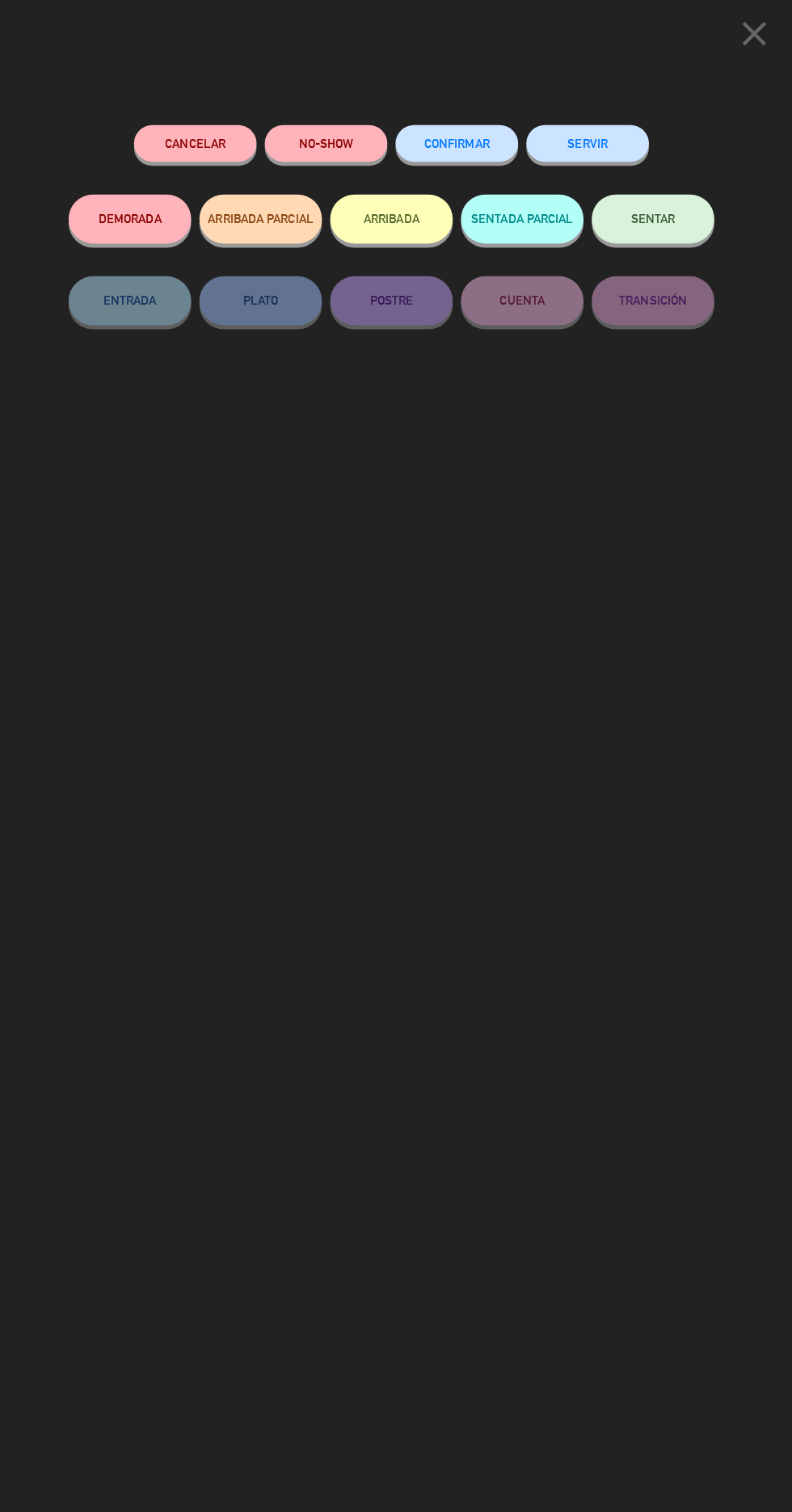
click at [493, 149] on span "CONFIRMAR" at bounding box center [461, 142] width 65 height 13
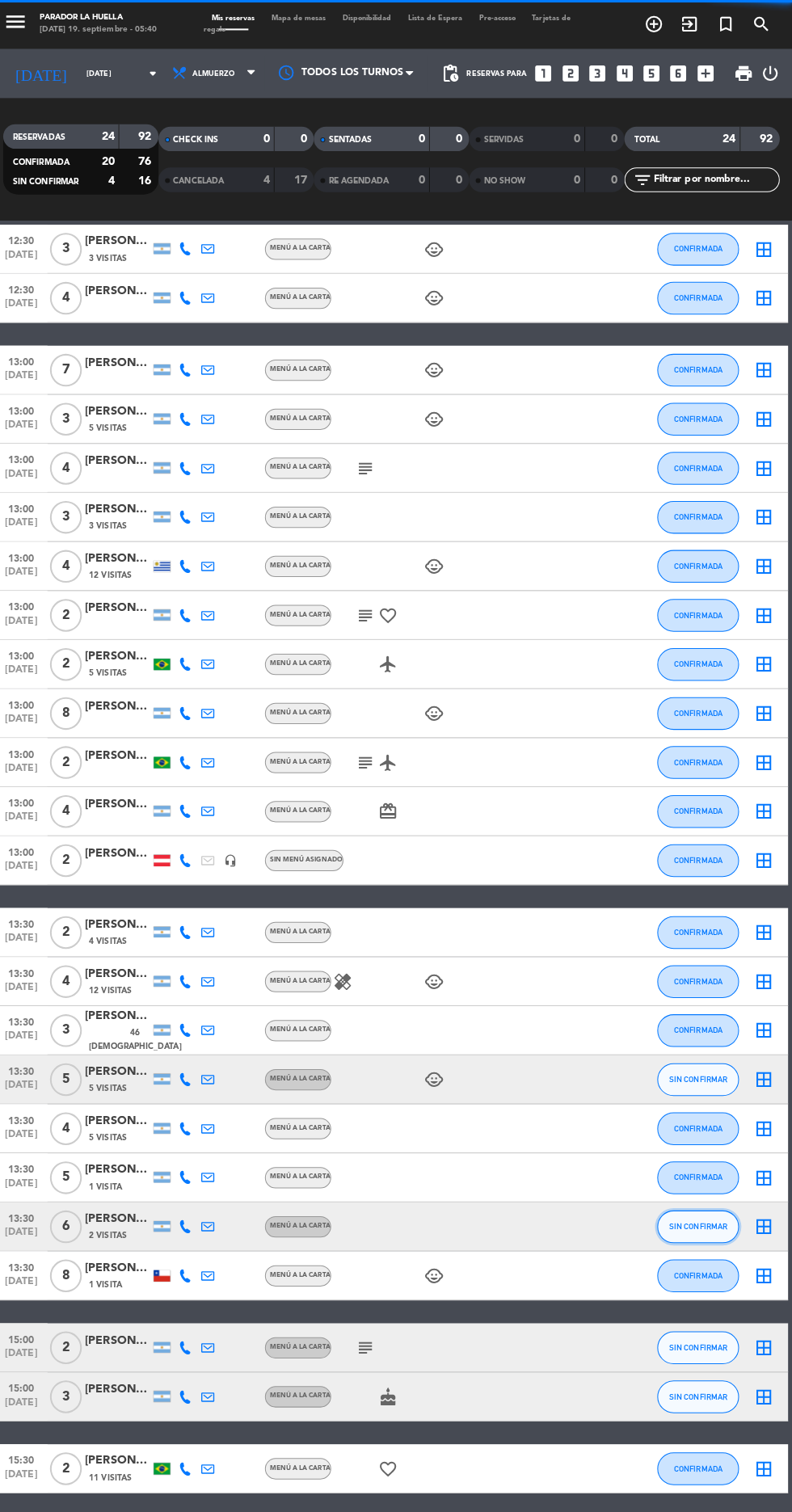
click at [728, 1217] on span "SIN CONFIRMAR" at bounding box center [699, 1213] width 57 height 9
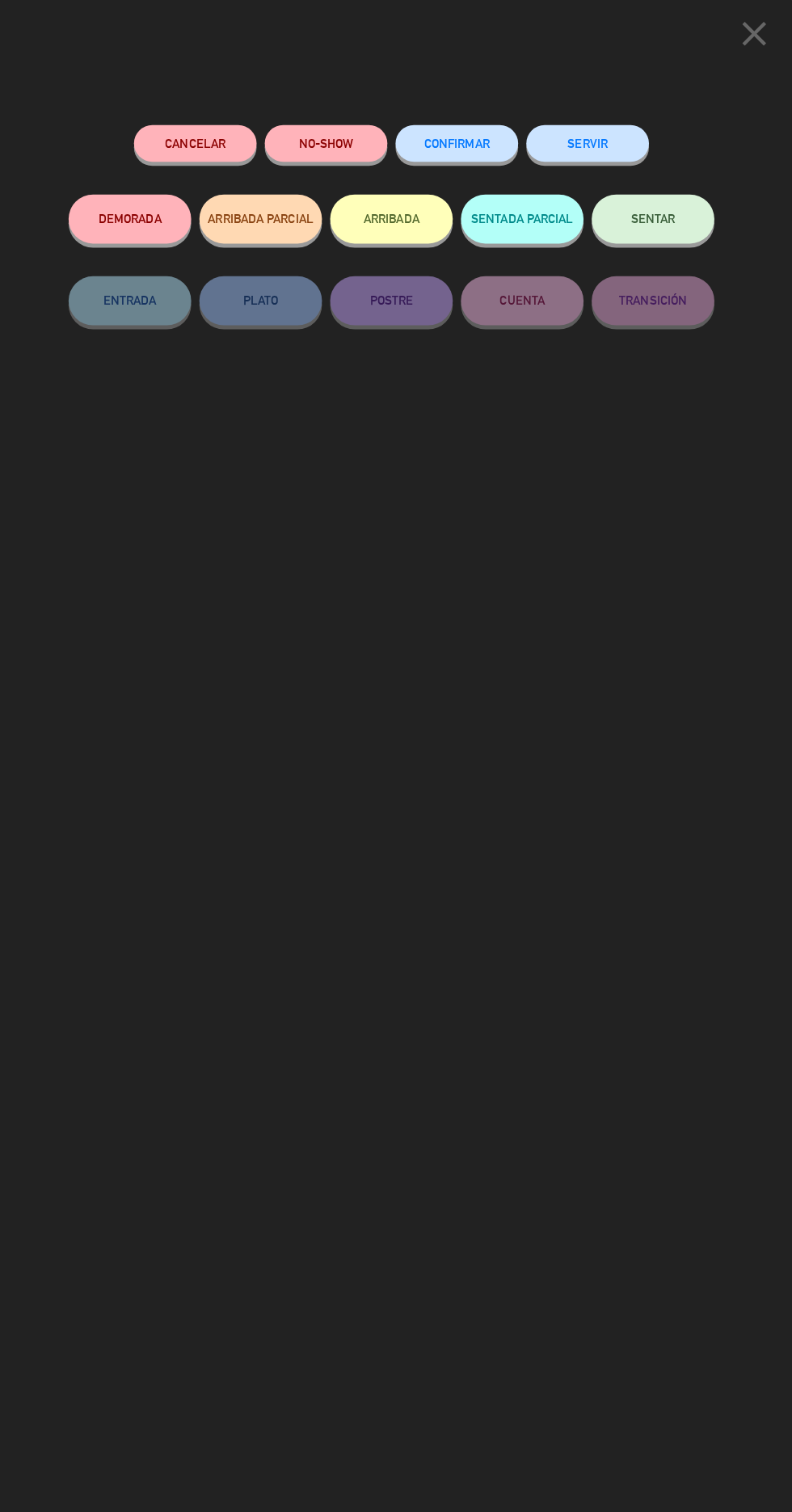
click at [521, 160] on button "CONFIRMAR" at bounding box center [461, 142] width 122 height 37
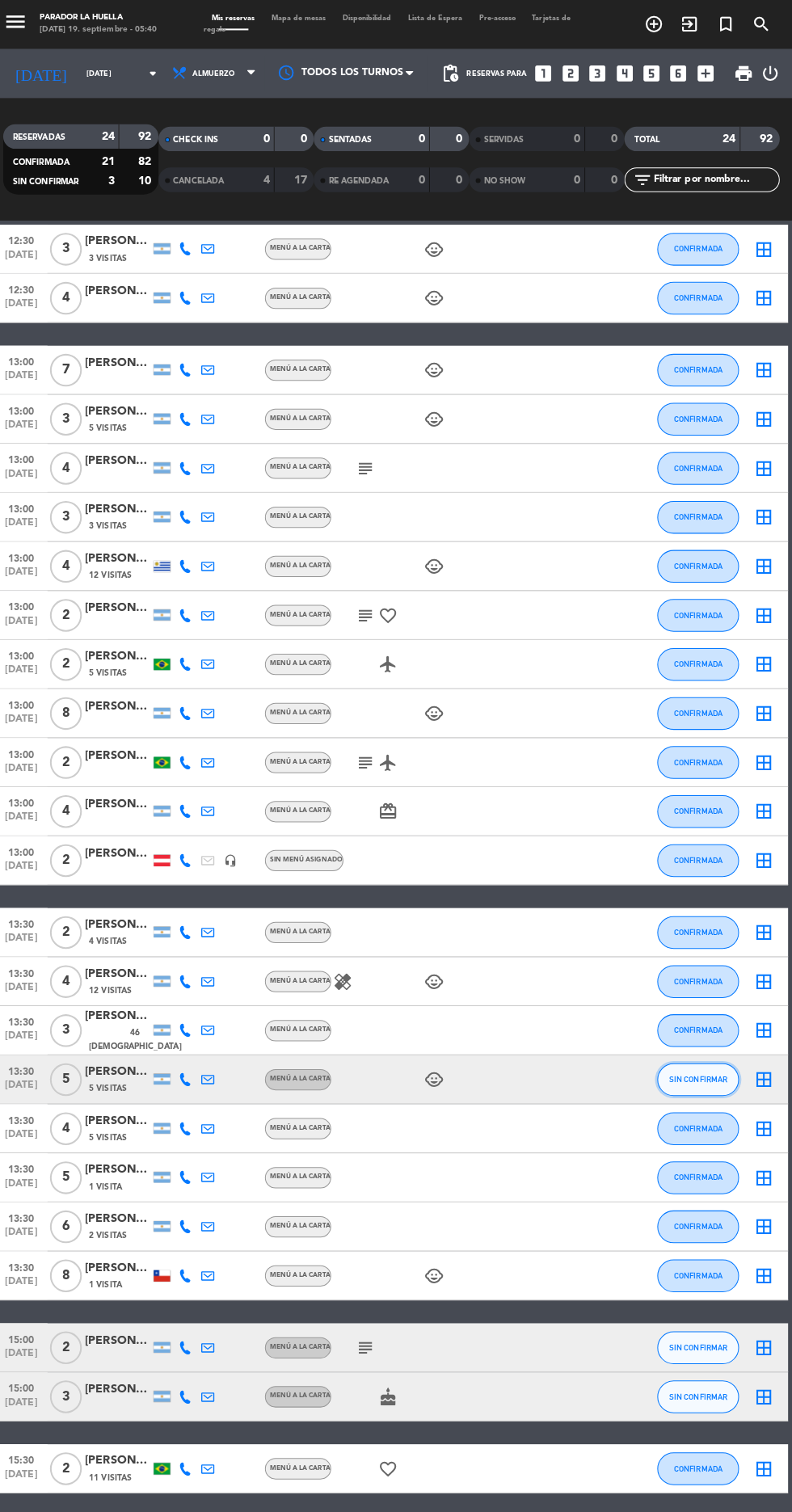
click at [728, 1072] on span "SIN CONFIRMAR" at bounding box center [699, 1067] width 57 height 9
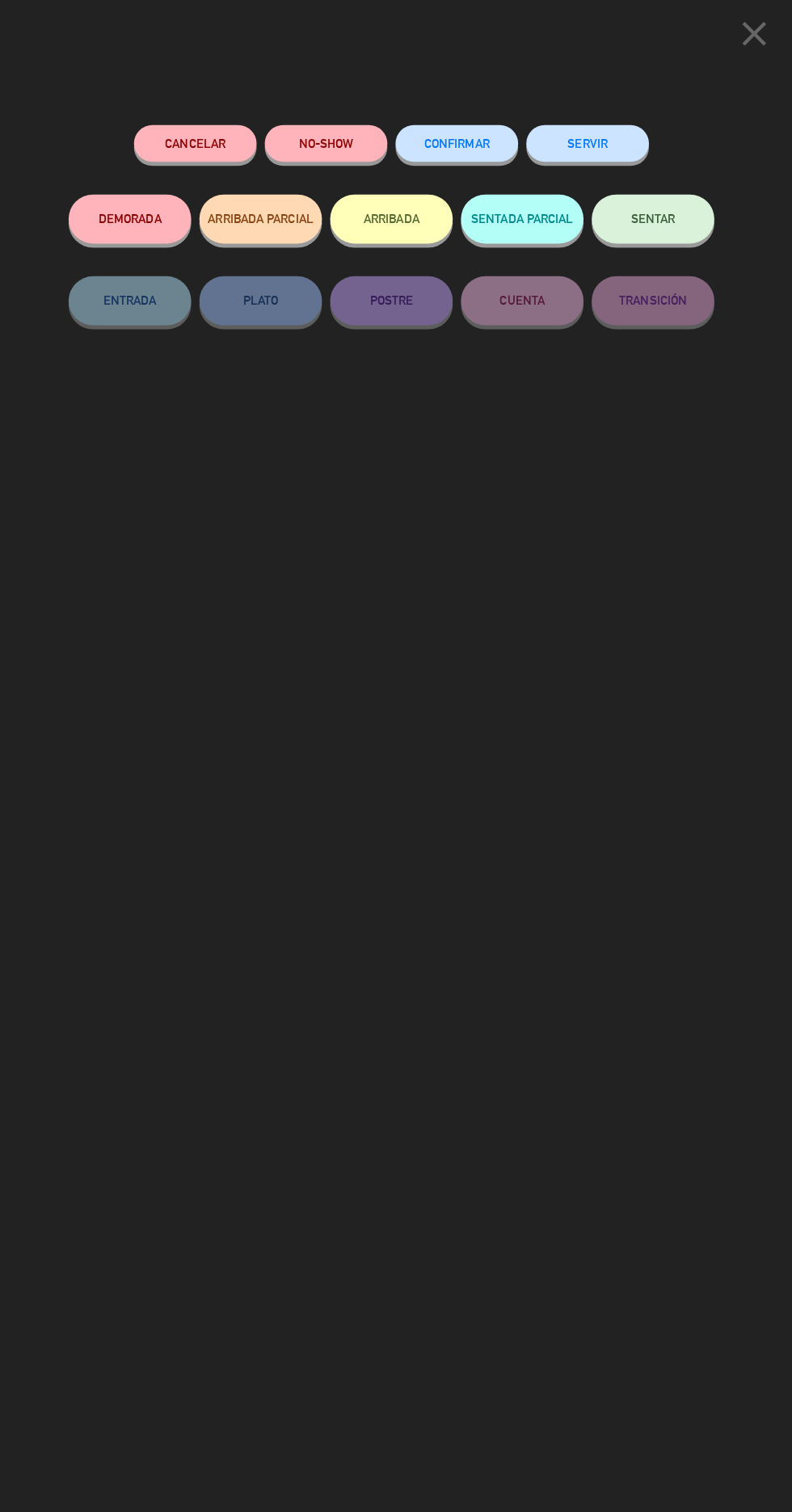
click at [493, 149] on span "CONFIRMAR" at bounding box center [461, 142] width 65 height 13
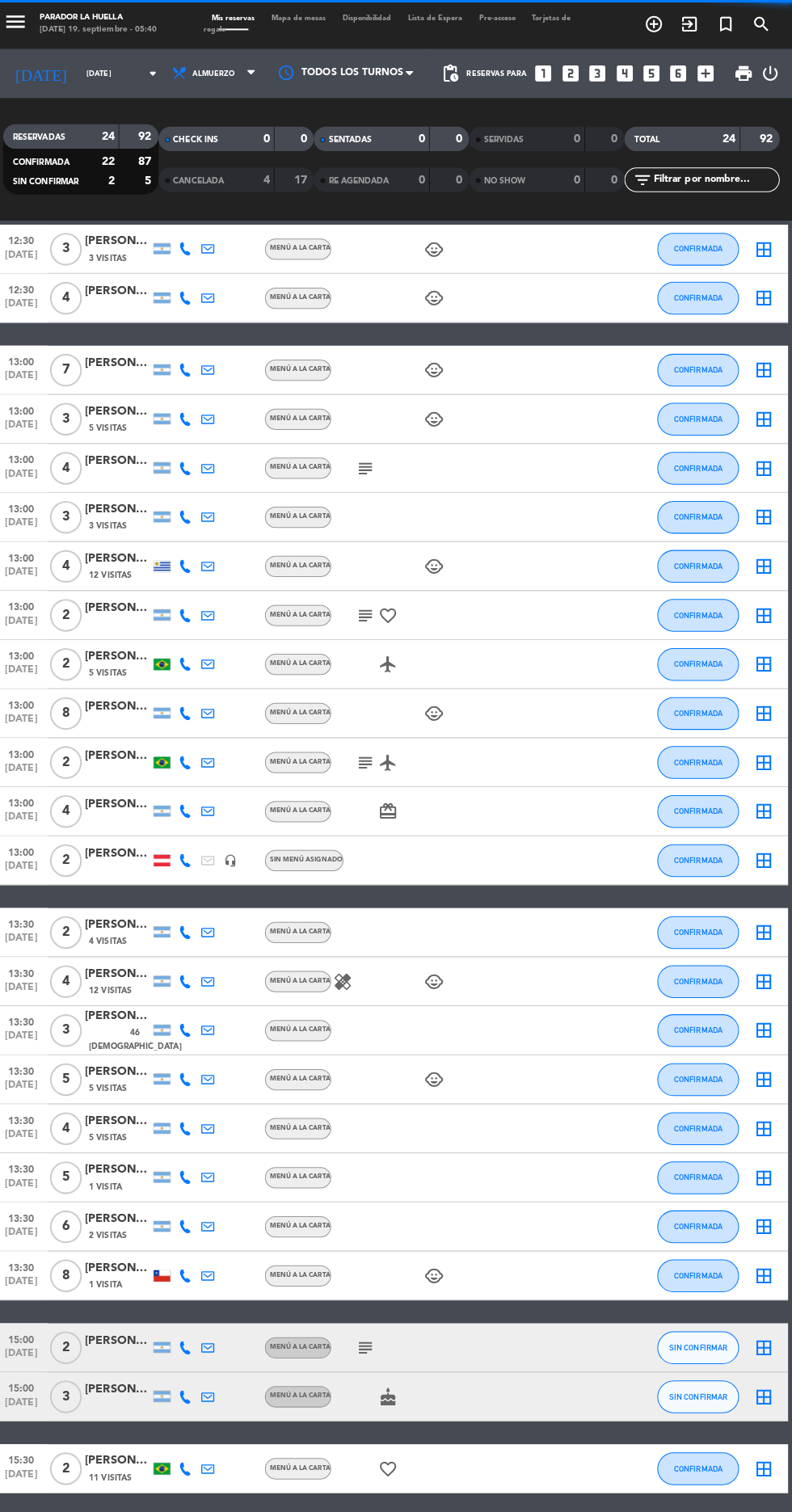
scroll to position [44, 0]
click at [728, 1337] on span "SIN CONFIRMAR" at bounding box center [699, 1332] width 57 height 9
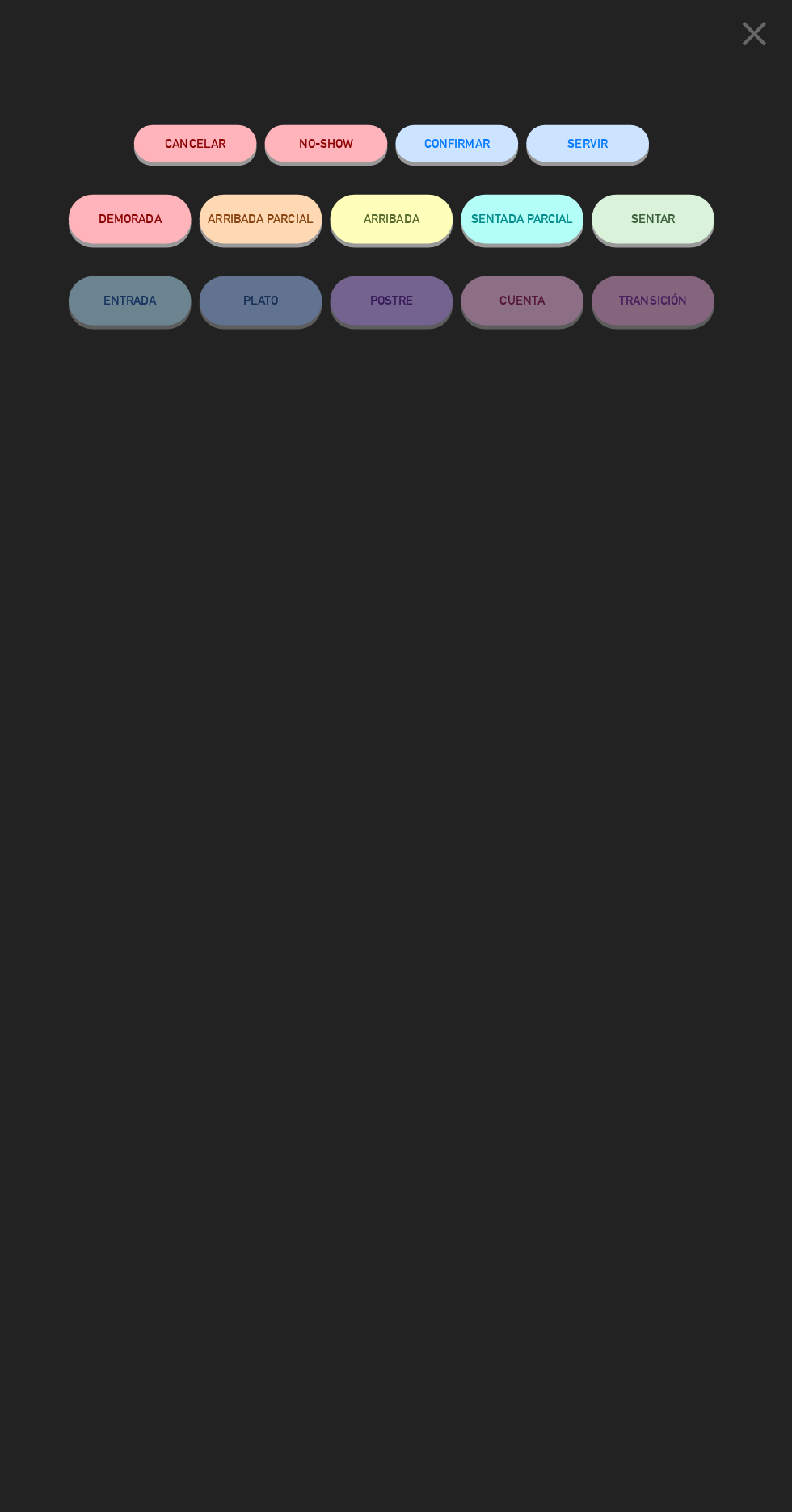
click at [521, 160] on button "CONFIRMAR" at bounding box center [461, 142] width 122 height 37
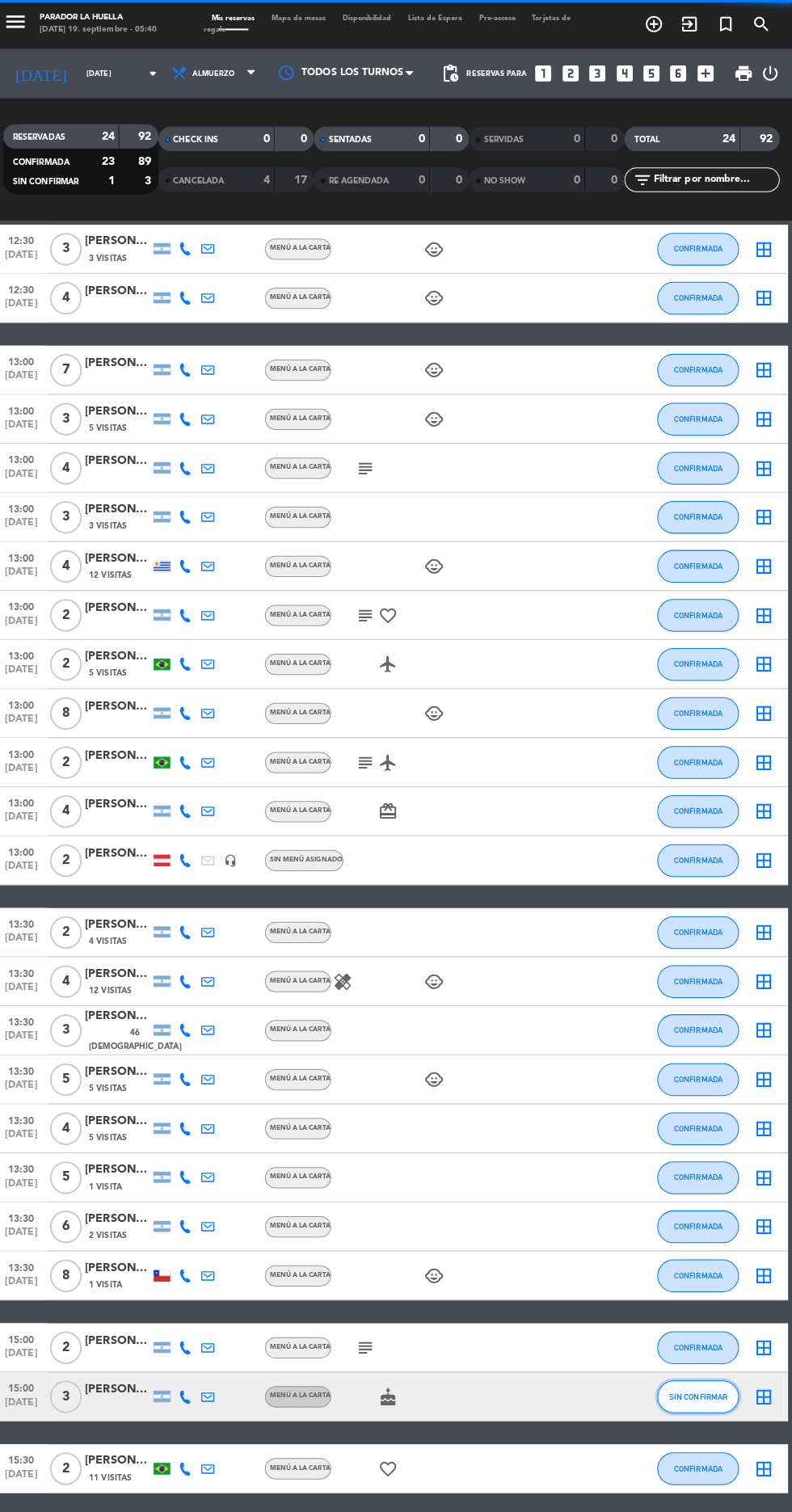
click at [728, 1385] on span "SIN CONFIRMAR" at bounding box center [699, 1380] width 57 height 9
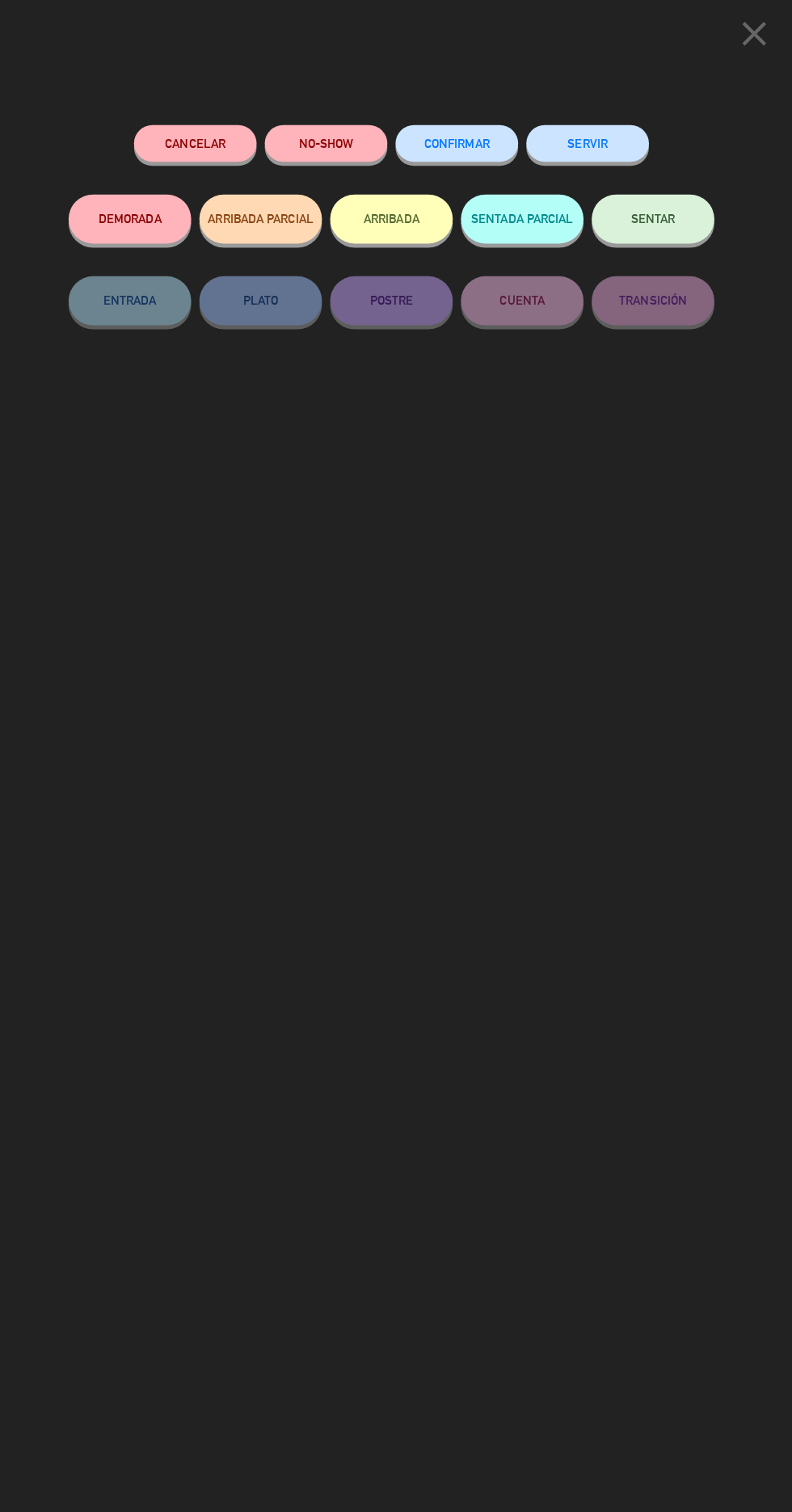
click at [493, 149] on span "CONFIRMAR" at bounding box center [461, 142] width 65 height 13
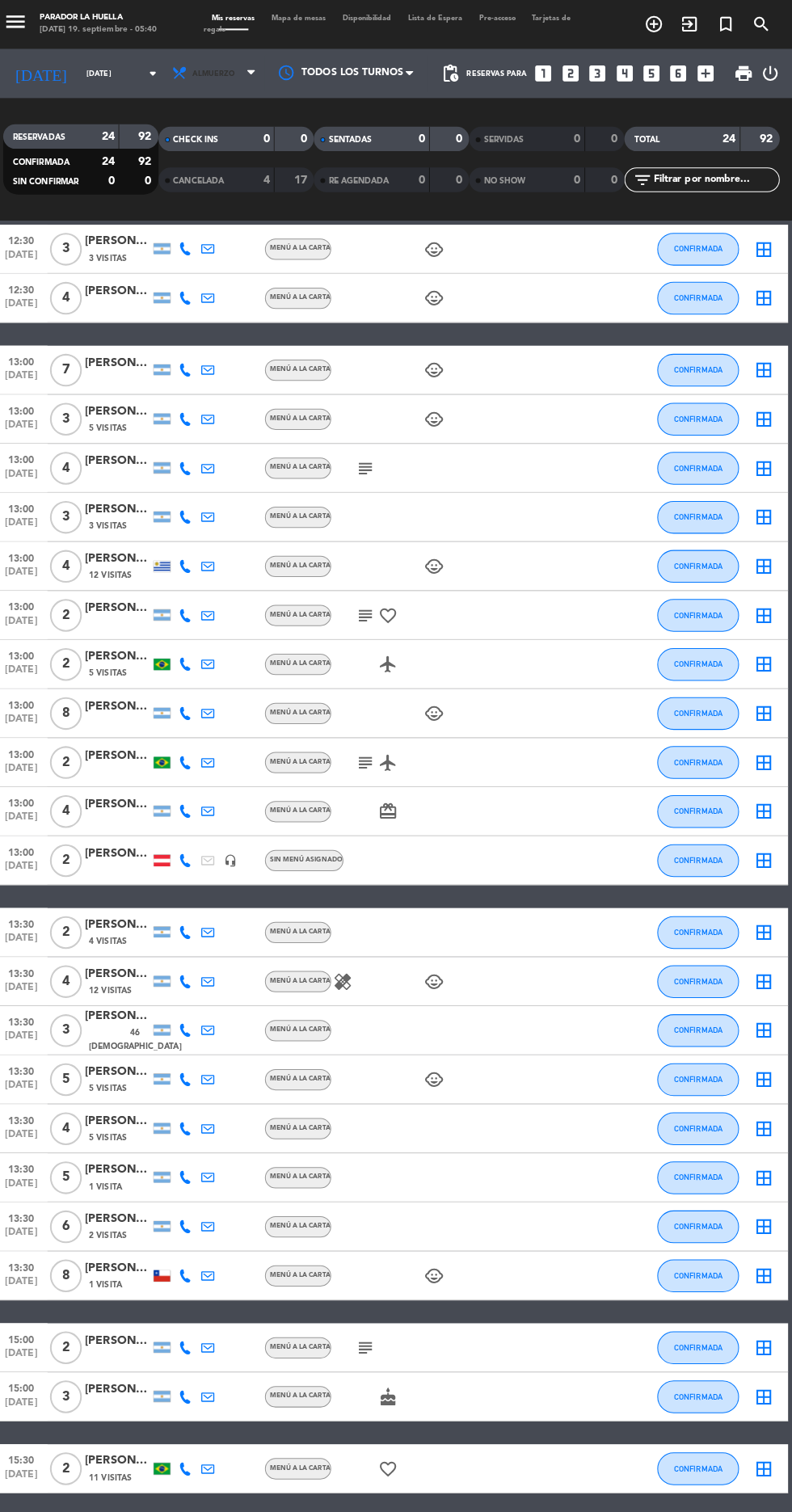
click at [241, 68] on span "Almuerzo" at bounding box center [220, 72] width 42 height 9
click at [527, 218] on div "menu Parador La Huella [DATE] 19. septiembre - 05:40 Mis reservas Mapa de mesas…" at bounding box center [396, 109] width 792 height 218
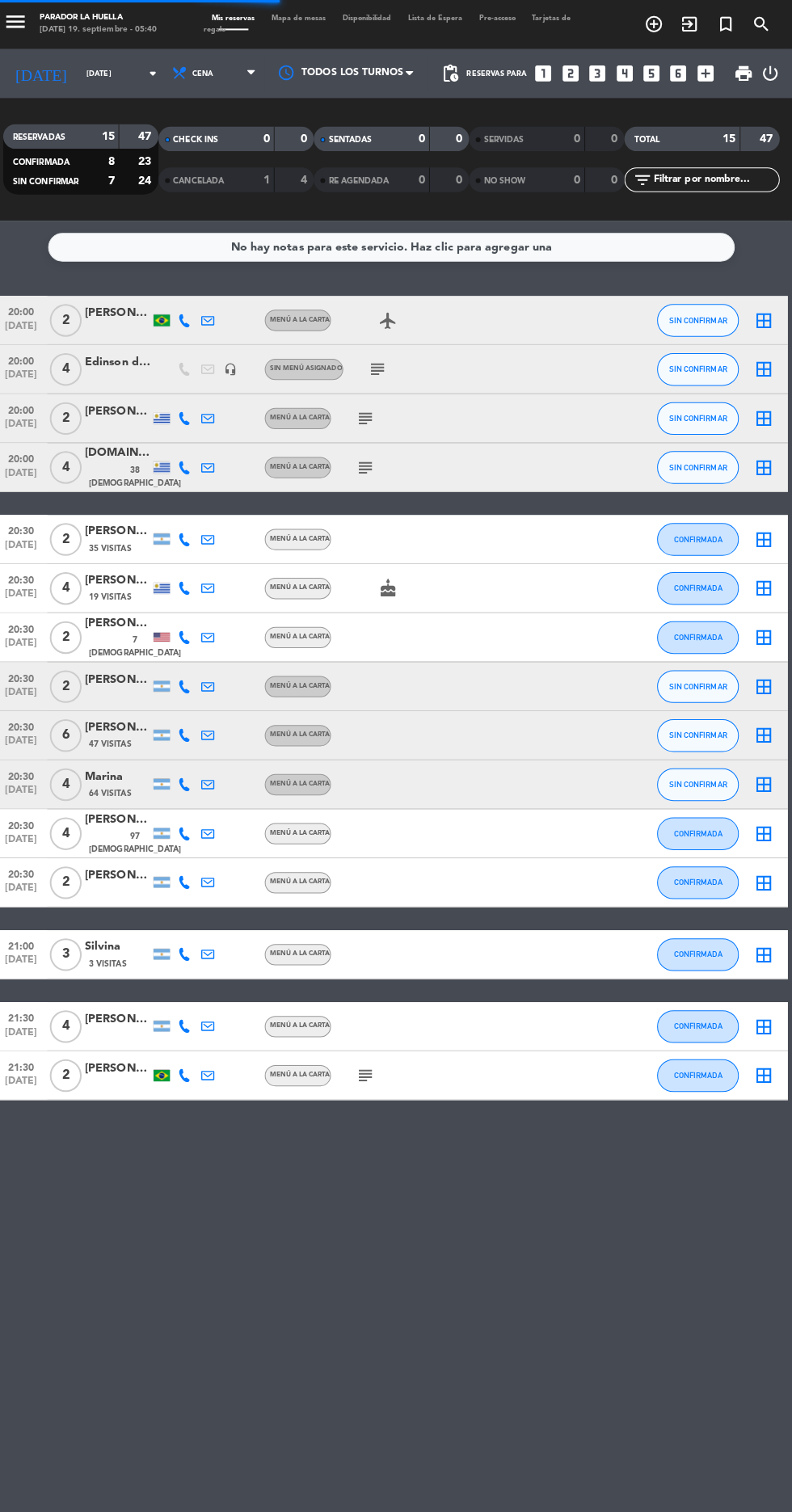
scroll to position [0, 0]
click at [705, 312] on span "SIN CONFIRMAR" at bounding box center [699, 317] width 57 height 9
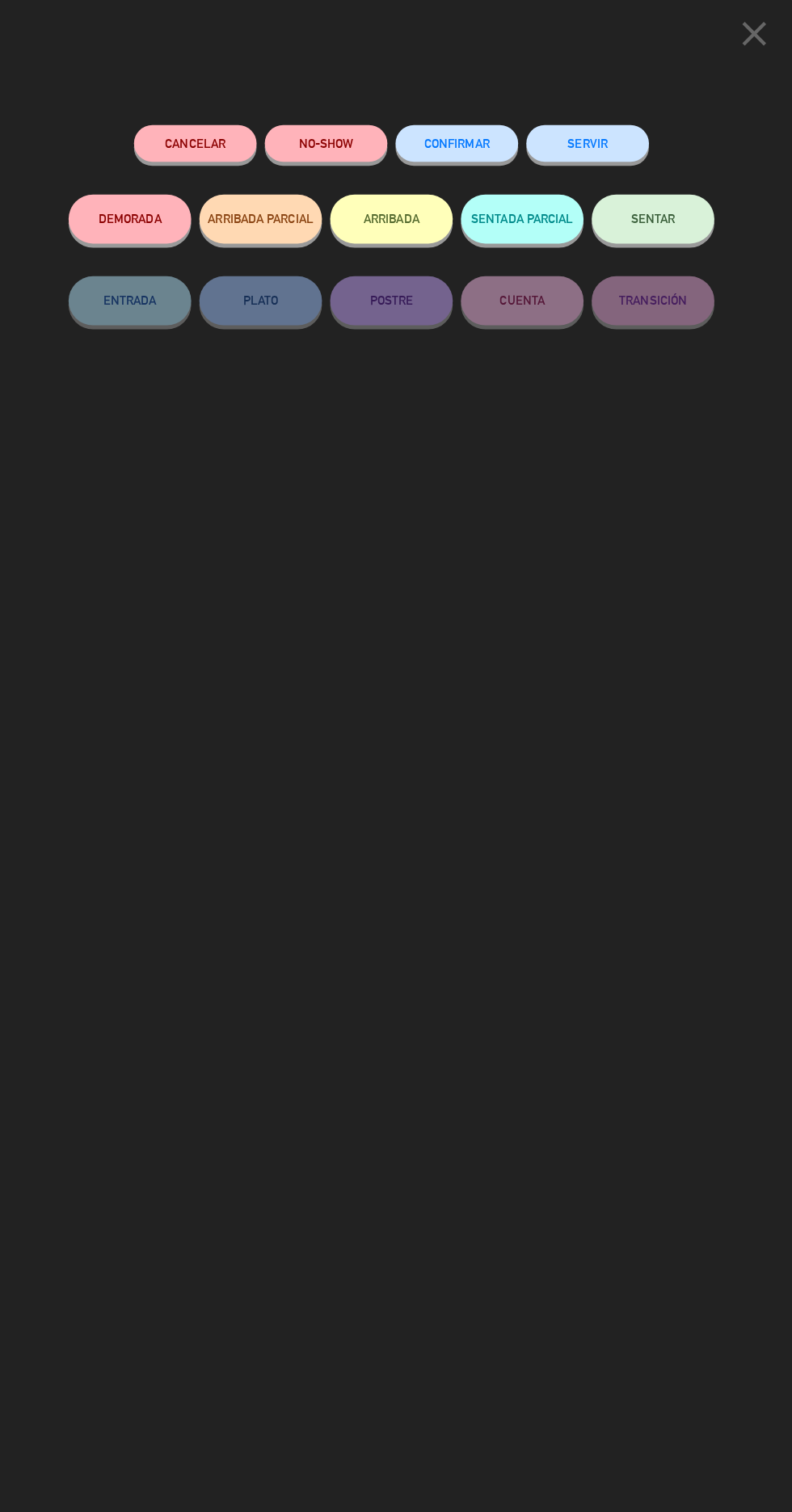
click at [457, 142] on span "CONFIRMAR" at bounding box center [461, 142] width 65 height 13
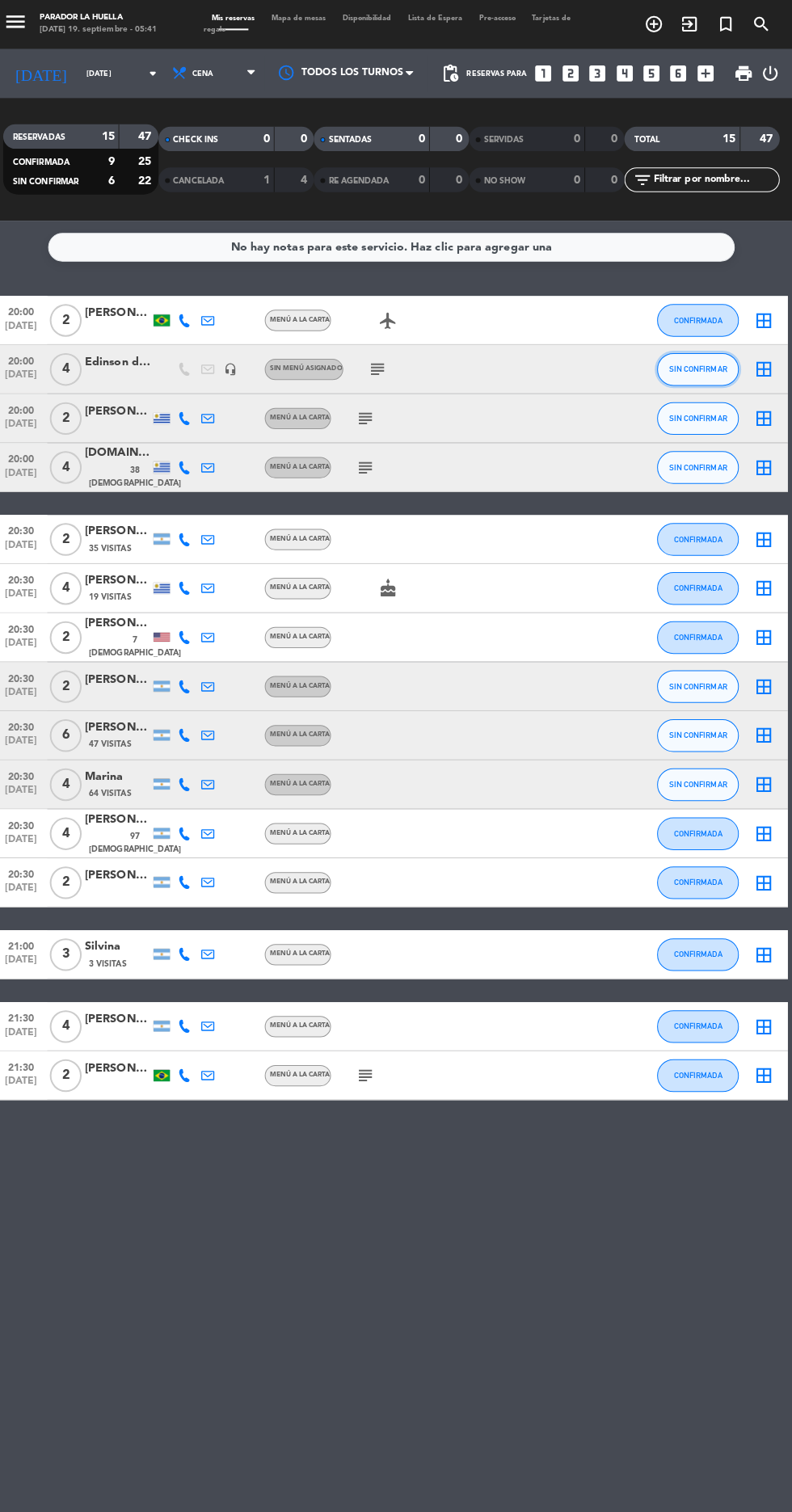
click at [728, 369] on span "SIN CONFIRMAR" at bounding box center [699, 365] width 57 height 9
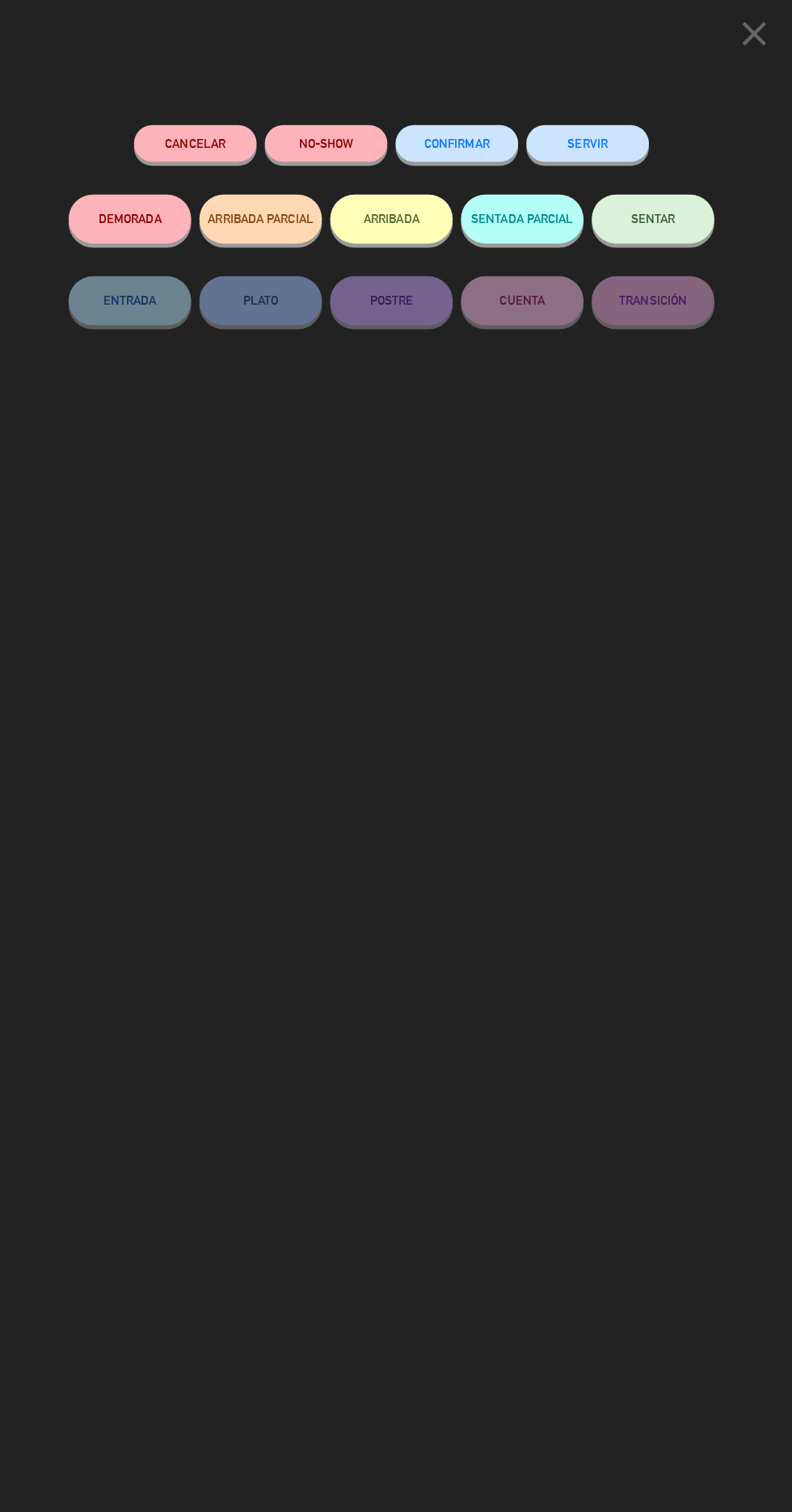
click at [457, 144] on span "CONFIRMAR" at bounding box center [461, 142] width 65 height 13
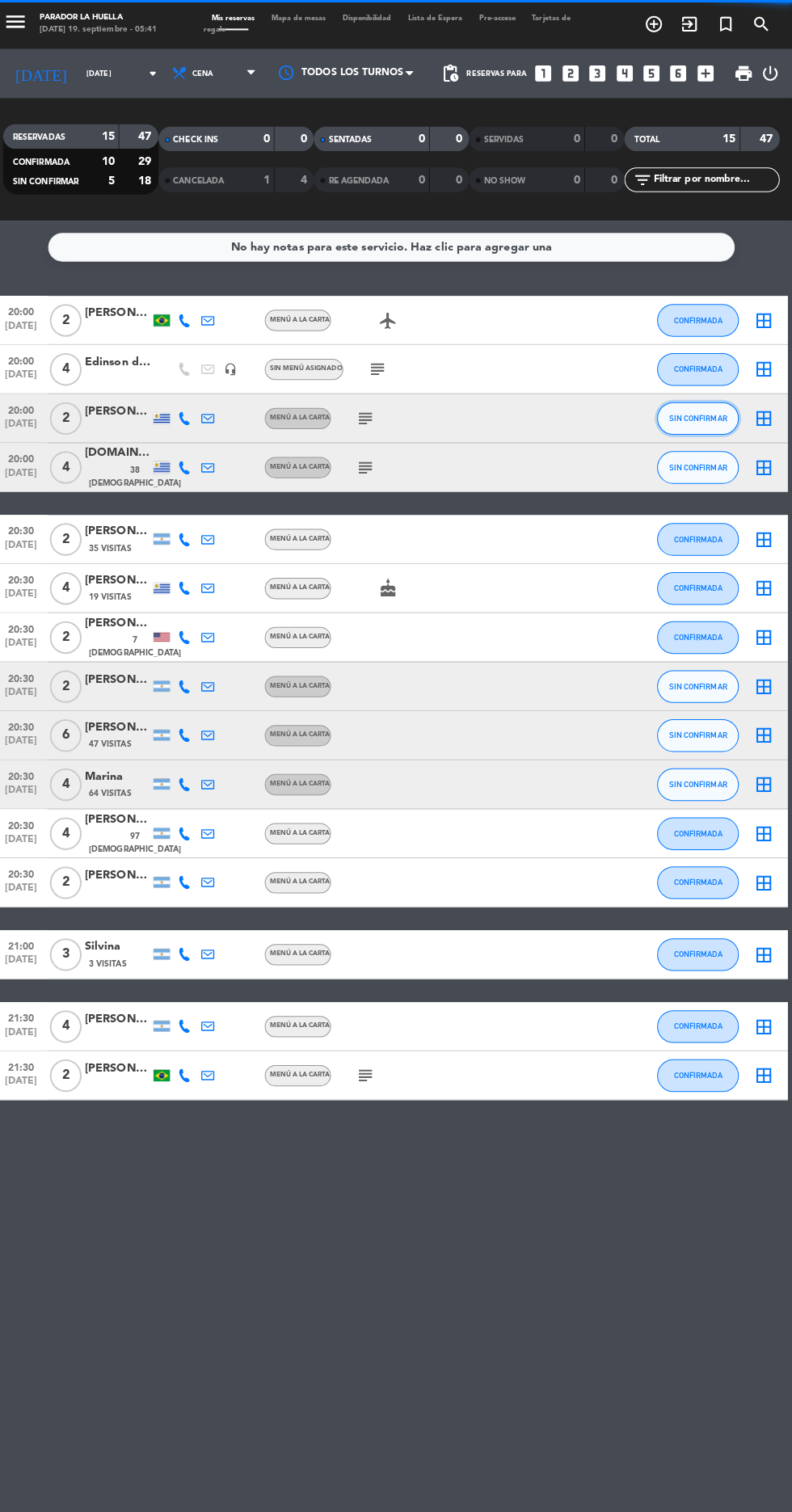
click at [728, 418] on span "SIN CONFIRMAR" at bounding box center [699, 413] width 57 height 9
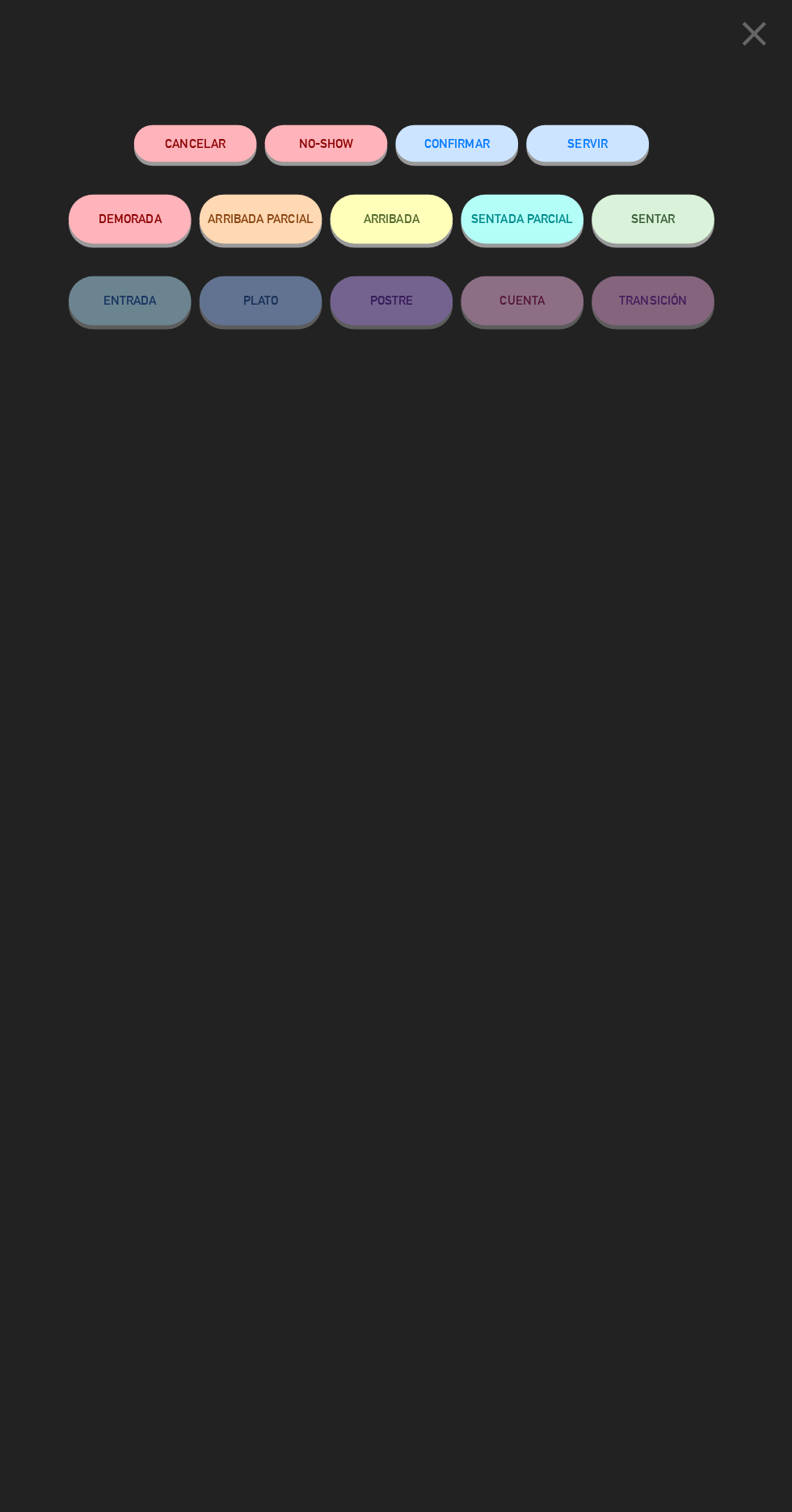
click at [493, 149] on span "CONFIRMAR" at bounding box center [461, 142] width 65 height 13
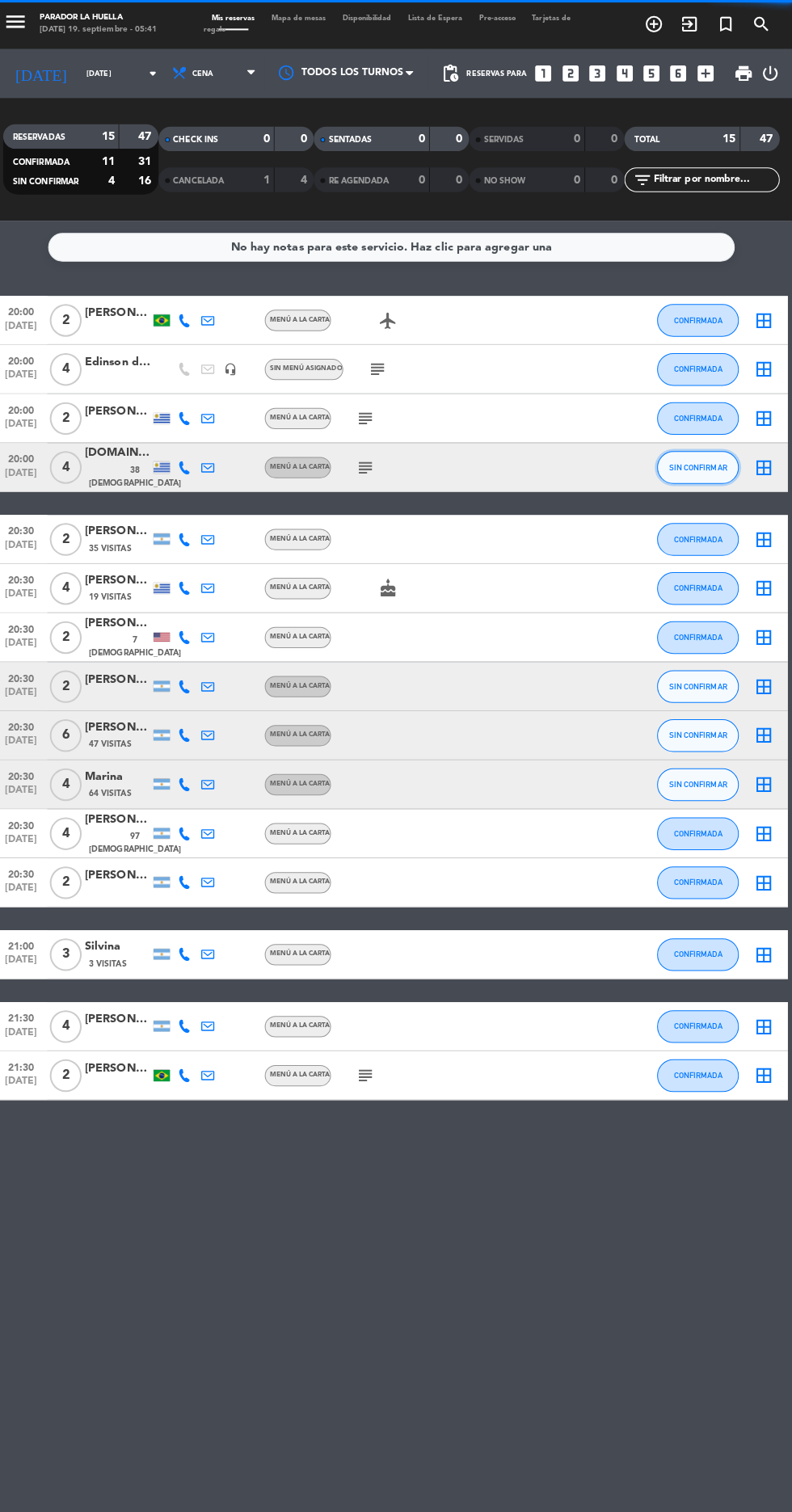
click at [728, 467] on span "SIN CONFIRMAR" at bounding box center [699, 462] width 57 height 9
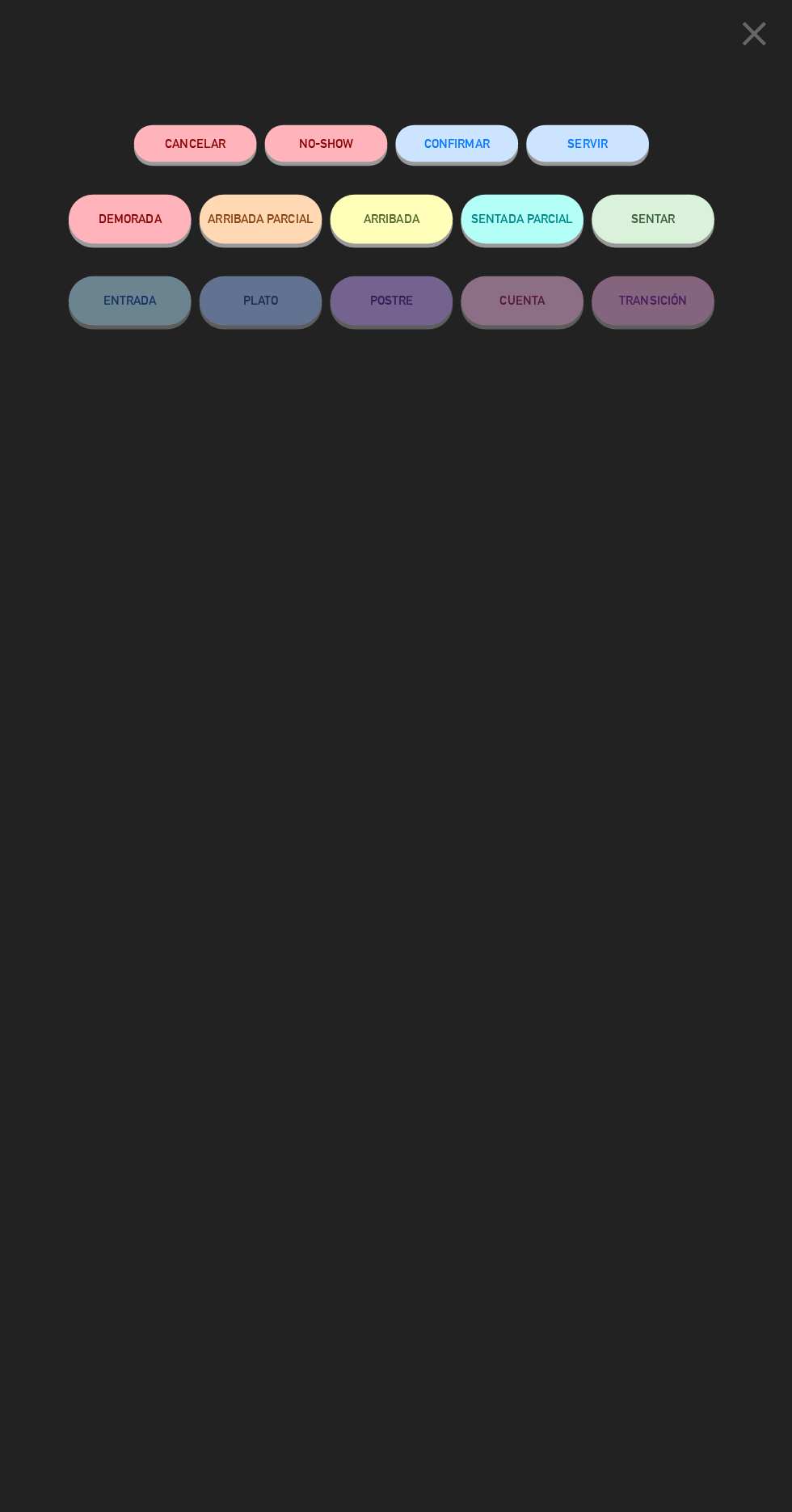
click at [493, 149] on span "CONFIRMAR" at bounding box center [461, 142] width 65 height 13
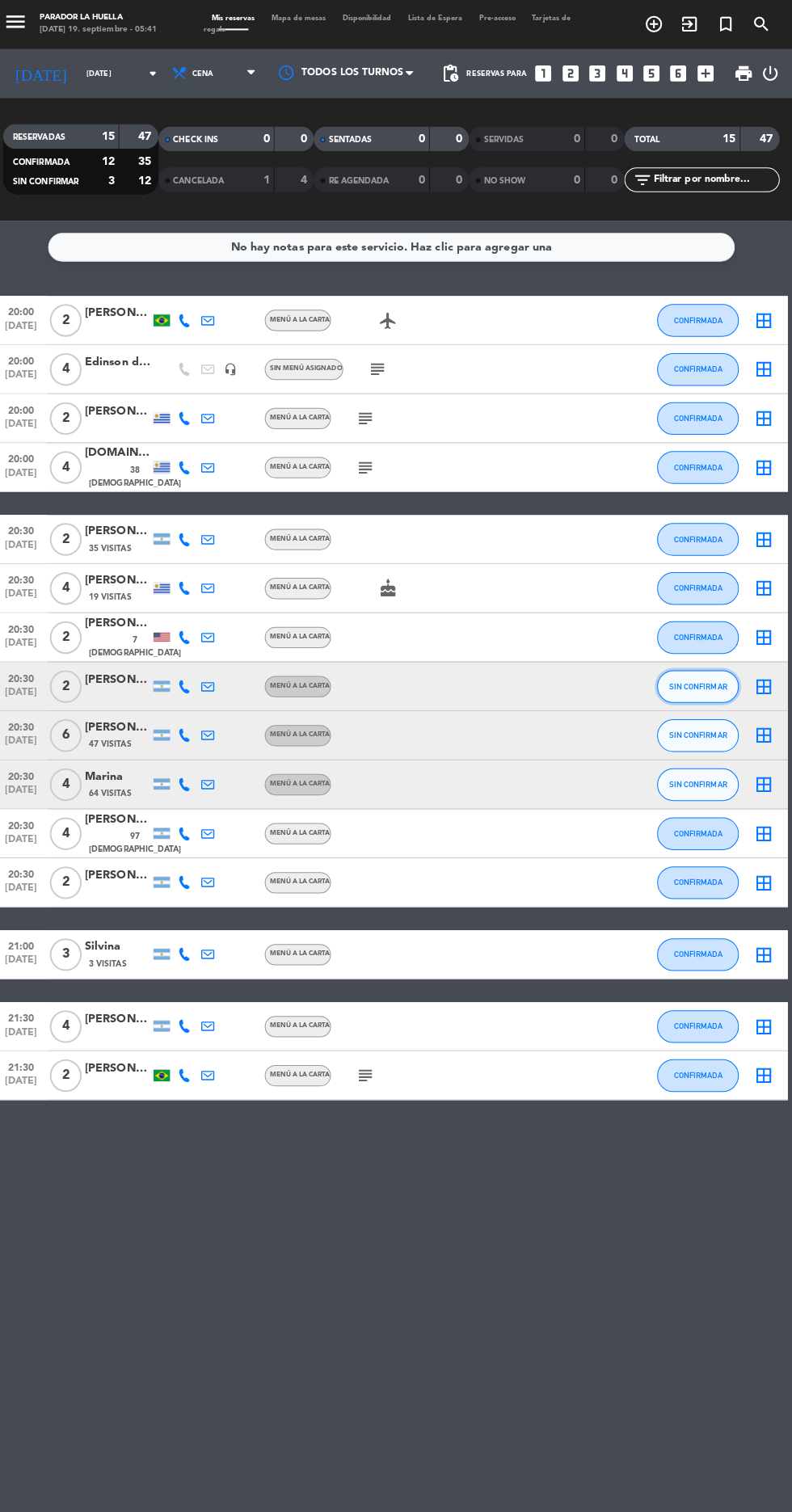
click at [719, 674] on span "SIN CONFIRMAR" at bounding box center [699, 678] width 57 height 9
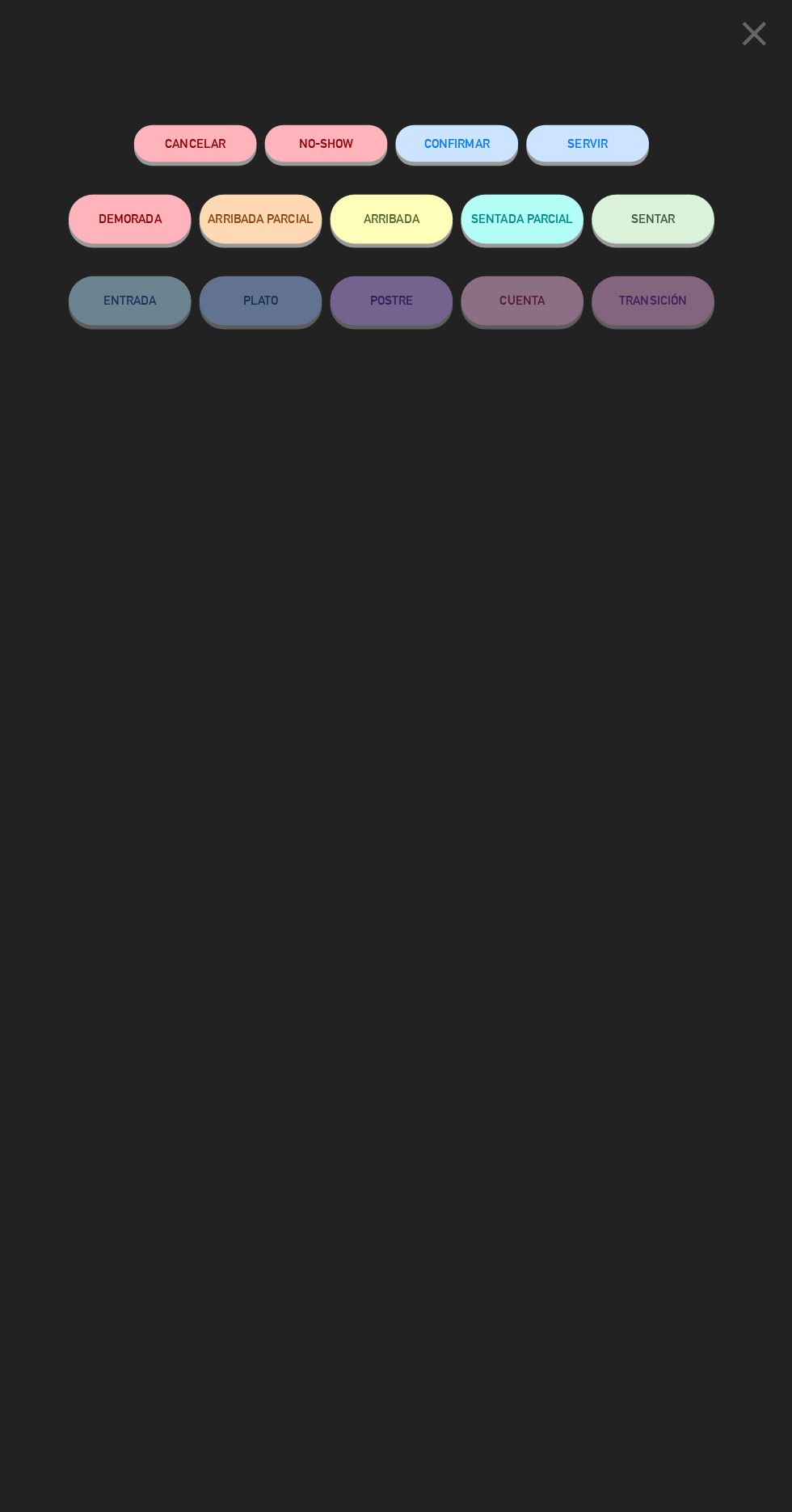
click at [484, 138] on span "CONFIRMAR" at bounding box center [461, 142] width 65 height 13
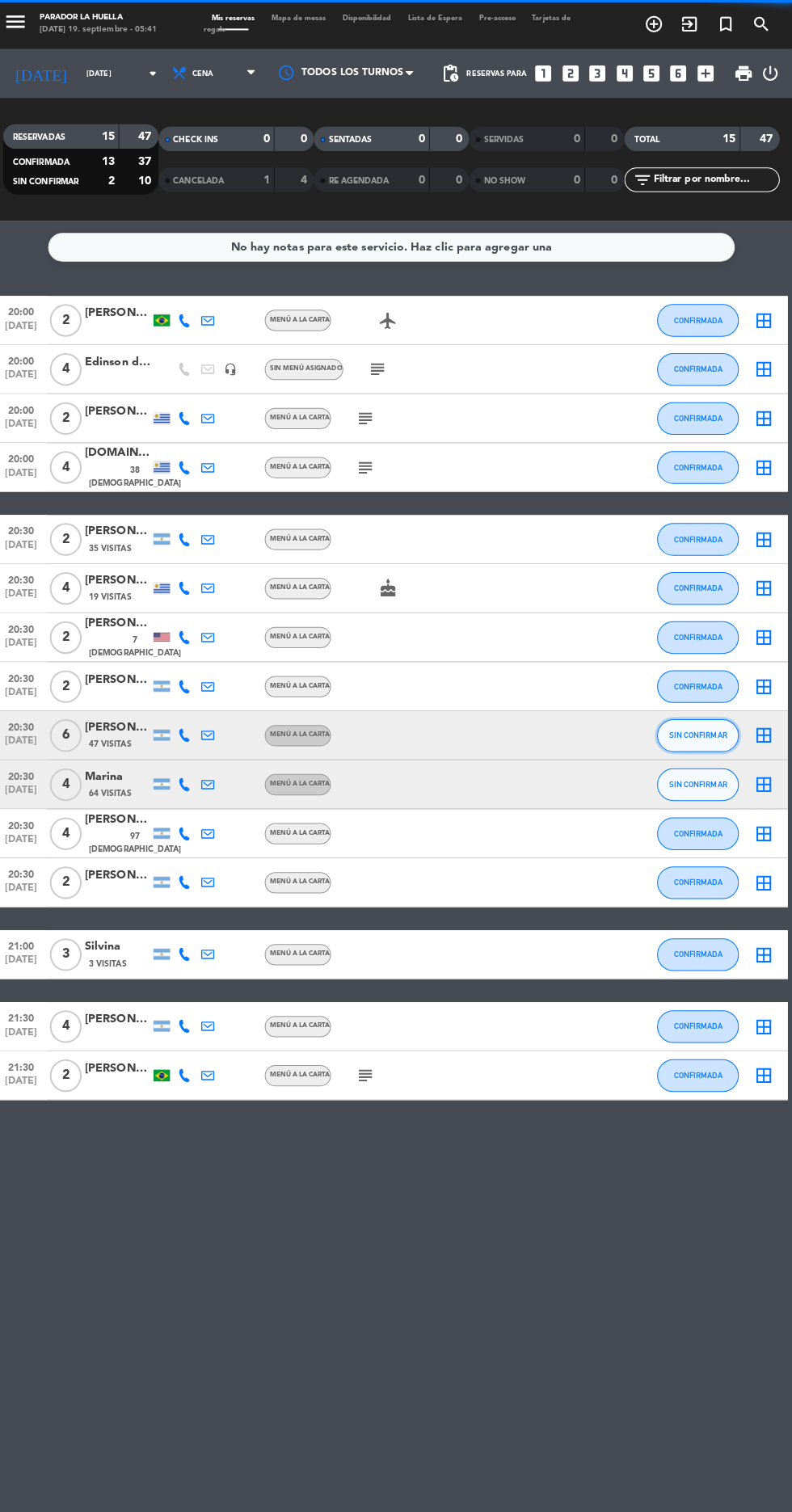
click at [728, 731] on span "SIN CONFIRMAR" at bounding box center [699, 726] width 57 height 9
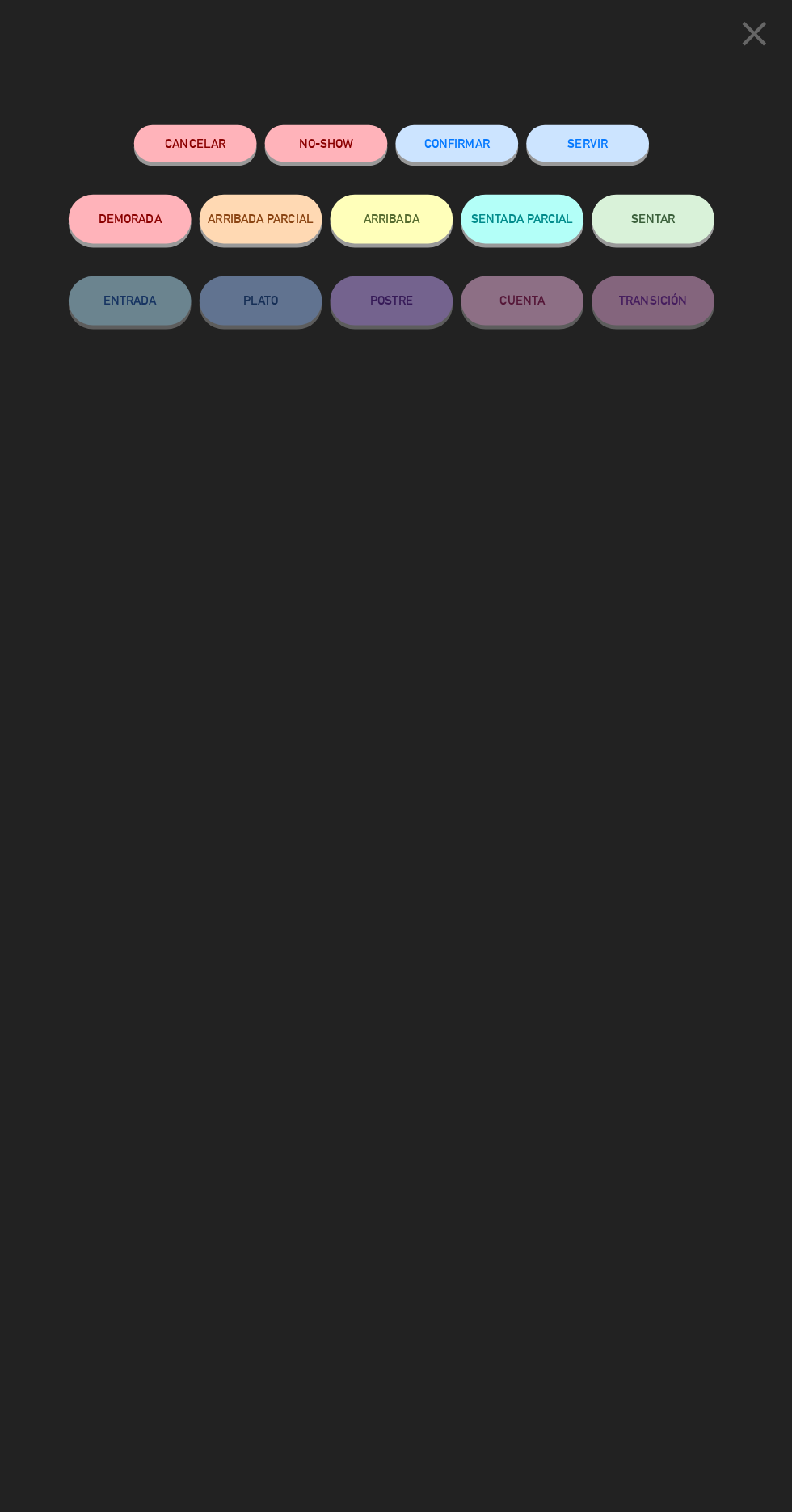
click at [486, 147] on span "CONFIRMAR" at bounding box center [461, 142] width 65 height 13
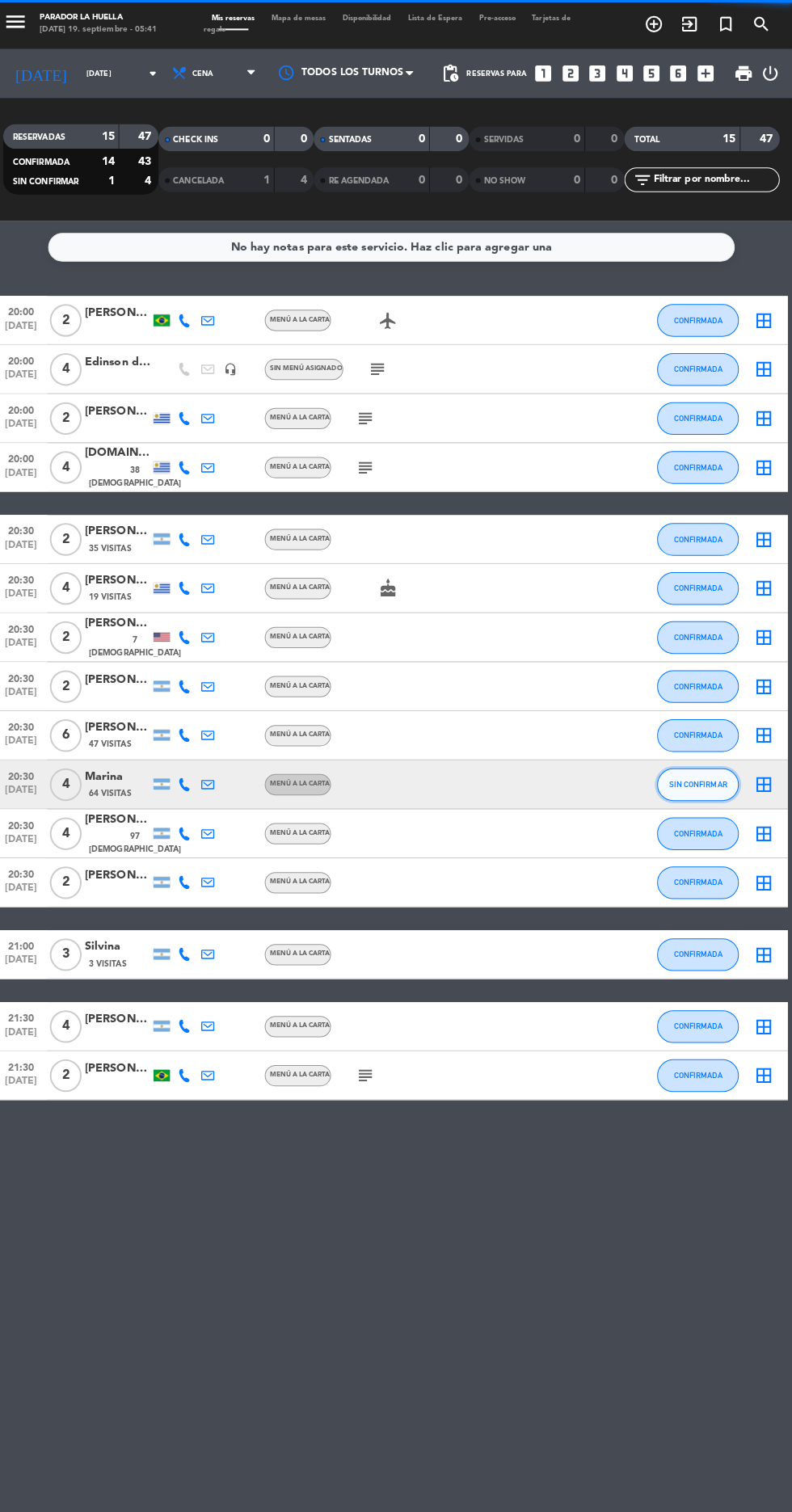
click at [728, 780] on span "SIN CONFIRMAR" at bounding box center [699, 776] width 57 height 9
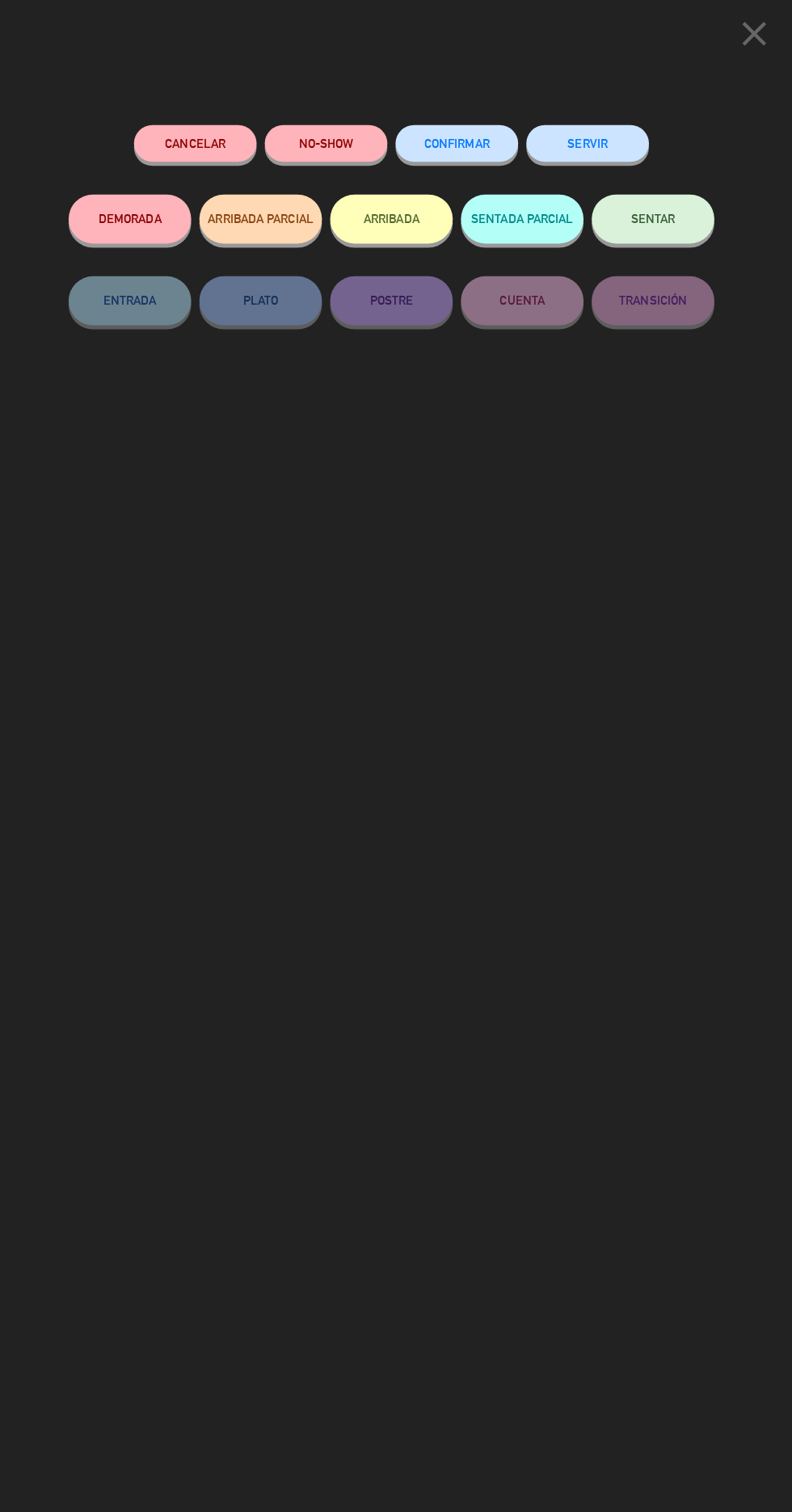
click at [493, 149] on span "CONFIRMAR" at bounding box center [461, 142] width 65 height 13
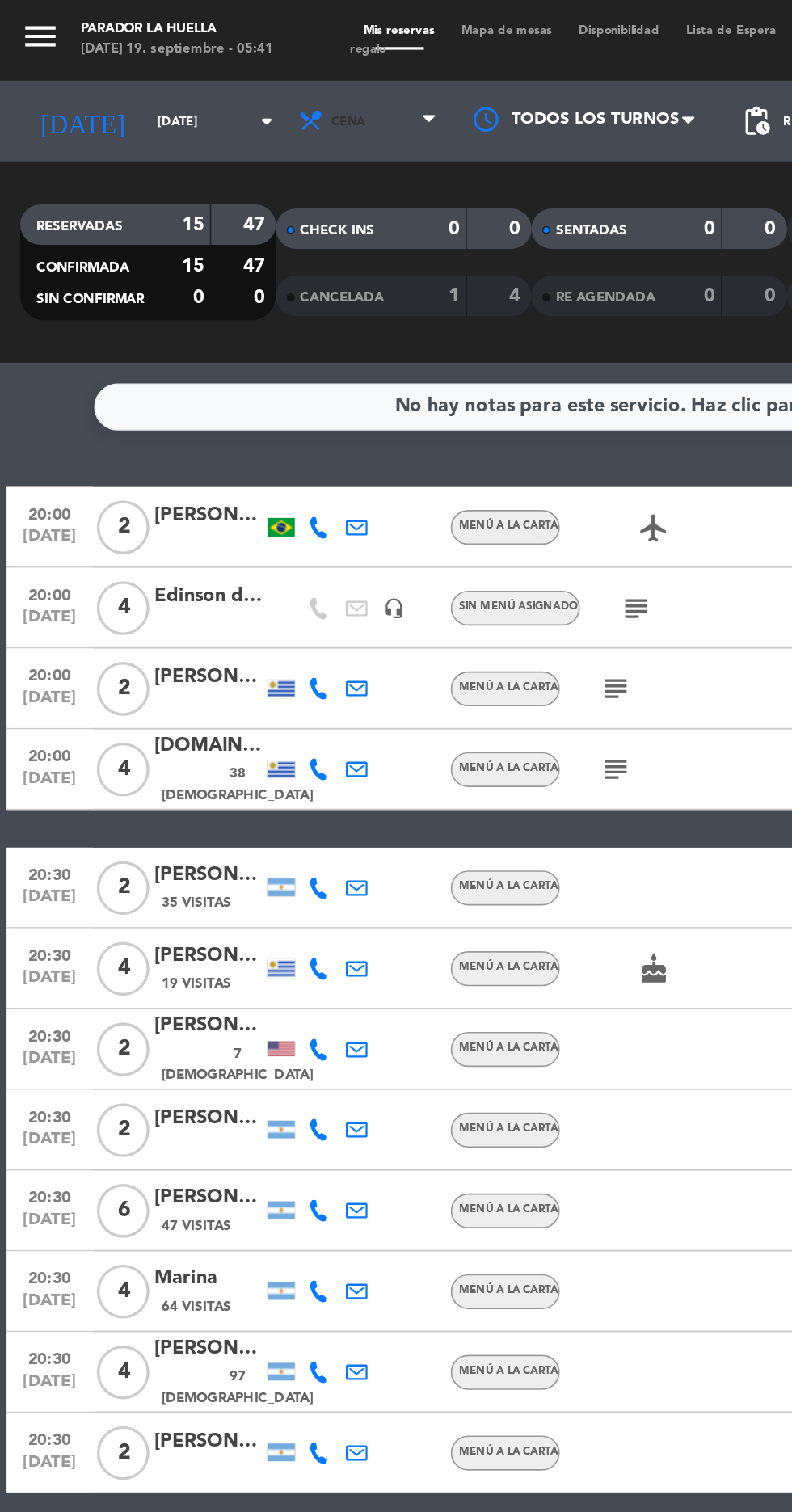
click at [220, 77] on span "Cena" at bounding box center [209, 72] width 21 height 9
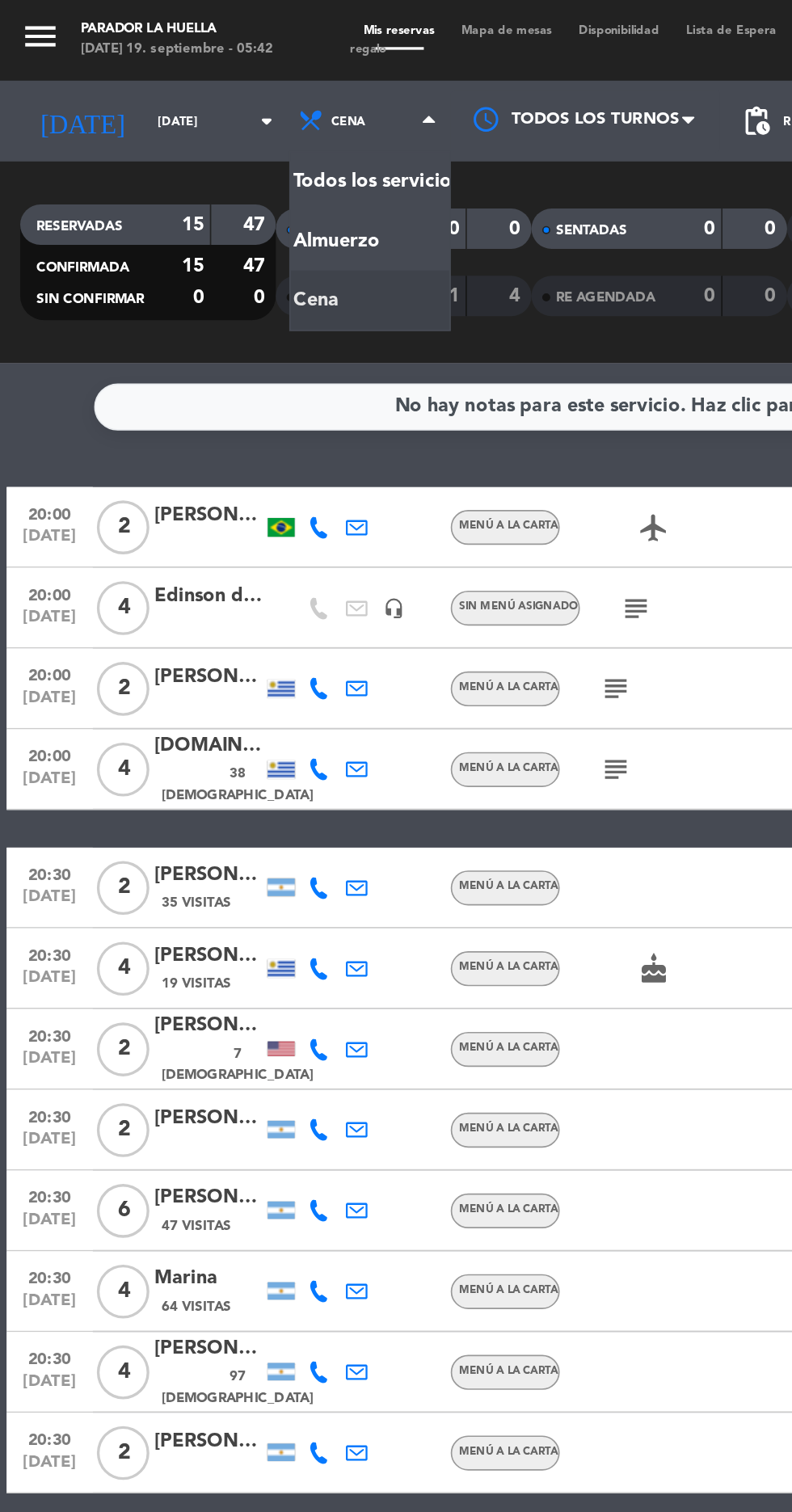
click at [290, 175] on div "menu Parador La Huella [DATE] 19. septiembre - 05:42 Mis reservas Mapa de mesas…" at bounding box center [396, 109] width 792 height 218
